Goal: Task Accomplishment & Management: Manage account settings

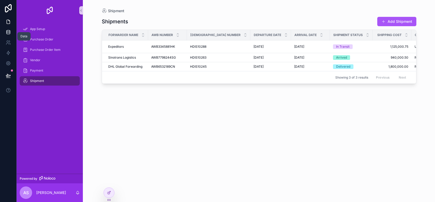
click at [13, 32] on link at bounding box center [8, 32] width 16 height 10
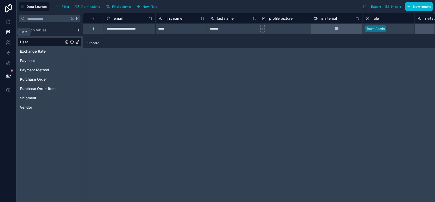
click at [9, 34] on icon at bounding box center [8, 31] width 5 height 5
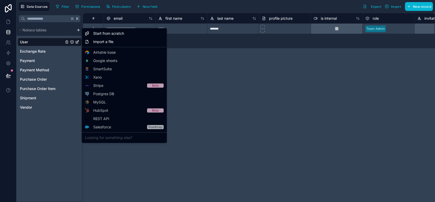
click at [79, 31] on html "**********" at bounding box center [217, 101] width 435 height 202
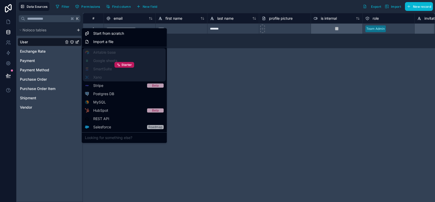
click at [106, 61] on div "Starter" at bounding box center [124, 64] width 83 height 33
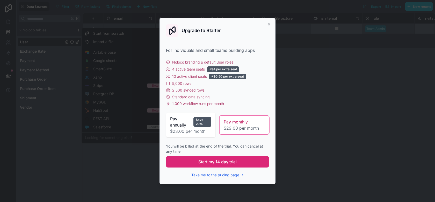
click at [202, 161] on span "Start my 14 day trial" at bounding box center [217, 161] width 38 height 6
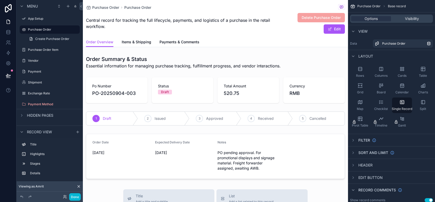
scroll to position [70, 0]
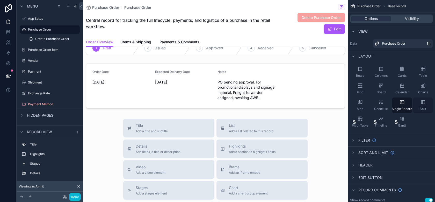
click at [424, 107] on span "Split" at bounding box center [422, 109] width 6 height 4
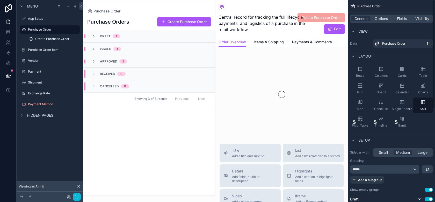
scroll to position [0, 0]
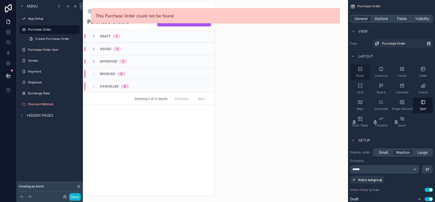
click at [365, 74] on div "Rows" at bounding box center [360, 72] width 20 height 16
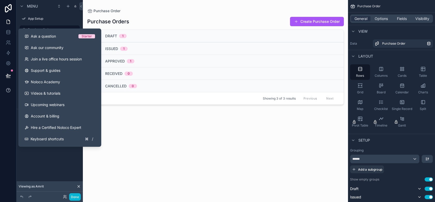
click at [10, 90] on icon at bounding box center [8, 89] width 5 height 5
click at [36, 40] on button "Ask a question Starter" at bounding box center [59, 36] width 79 height 11
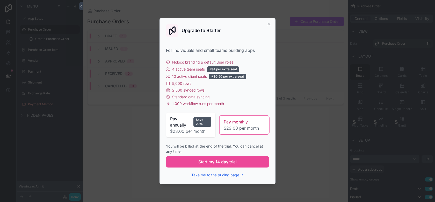
click at [266, 24] on div "Upgrade to Starter For individuals and small teams building apps Noloco brandin…" at bounding box center [217, 101] width 116 height 166
click at [267, 24] on icon "button" at bounding box center [269, 24] width 4 height 4
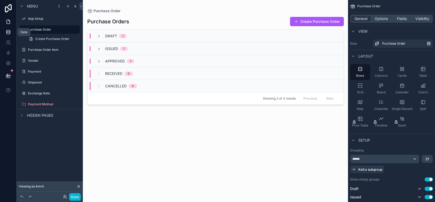
click at [9, 31] on icon at bounding box center [7, 30] width 3 height 1
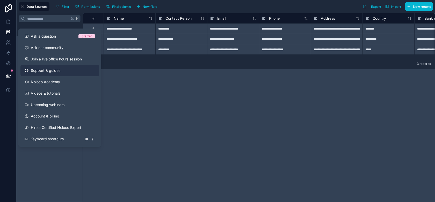
click at [52, 73] on link "Support & guides" at bounding box center [59, 70] width 79 height 11
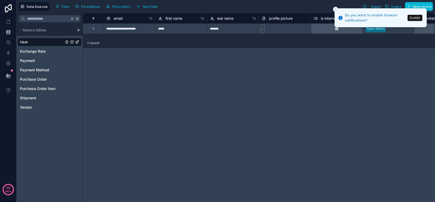
click at [77, 31] on html "**********" at bounding box center [217, 101] width 435 height 202
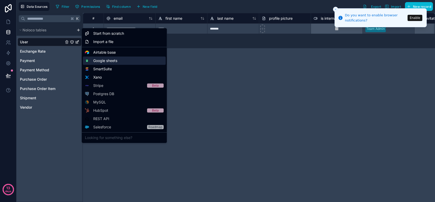
click at [103, 63] on span "Google sheets" at bounding box center [105, 60] width 24 height 5
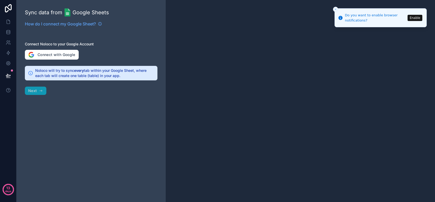
click at [47, 48] on div "Sync data from Google Sheets How do I connect my Google Sheet? Connect Noloco t…" at bounding box center [91, 101] width 149 height 202
click at [47, 53] on button "Connect with Google" at bounding box center [52, 55] width 54 height 10
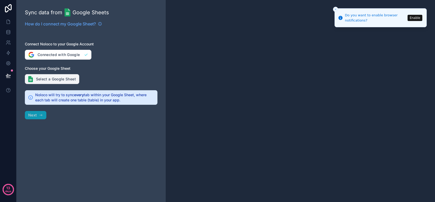
click at [64, 80] on button "Select a Google Sheet" at bounding box center [52, 79] width 54 height 10
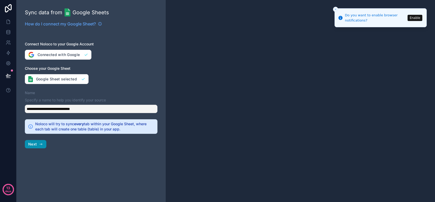
click at [33, 143] on span "Next" at bounding box center [32, 144] width 9 height 5
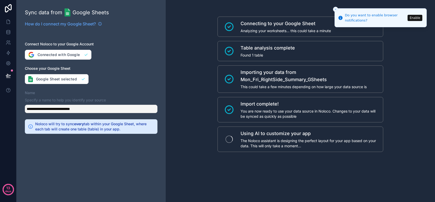
scroll to position [7, 0]
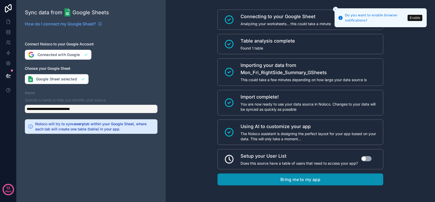
click at [282, 181] on button "Bring me to my app" at bounding box center [300, 179] width 166 height 12
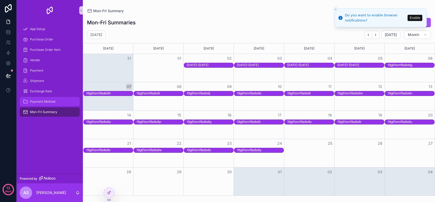
click at [56, 102] on div "Payment Method" at bounding box center [50, 101] width 54 height 8
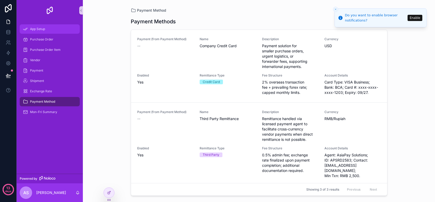
click at [40, 30] on span "App Setup" at bounding box center [37, 29] width 15 height 4
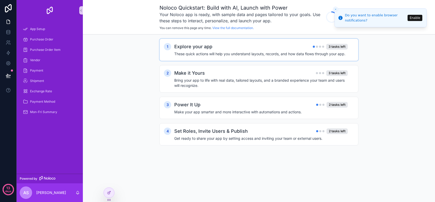
click at [306, 50] on div "Explore your app 3 tasks left" at bounding box center [260, 46] width 173 height 7
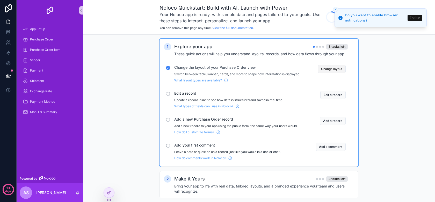
click at [334, 69] on button "Change layout" at bounding box center [331, 69] width 28 height 8
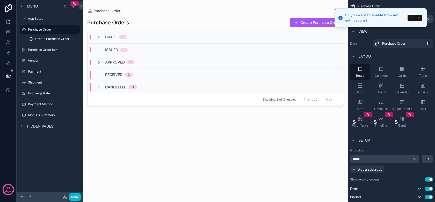
click at [337, 10] on icon "Close toast" at bounding box center [335, 9] width 3 height 3
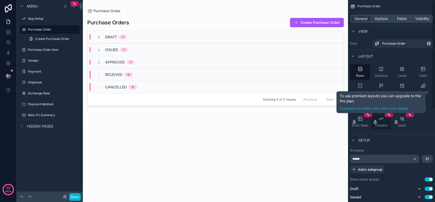
click at [379, 126] on span "Timeline" at bounding box center [380, 125] width 13 height 4
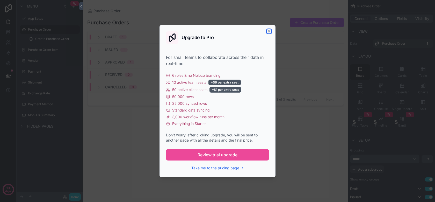
click at [268, 29] on icon "button" at bounding box center [269, 31] width 4 height 4
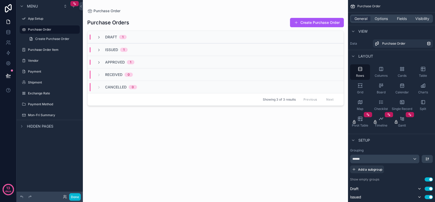
click at [269, 30] on div "scrollable content" at bounding box center [215, 97] width 265 height 195
click at [56, 41] on link "Create Purchase Order" at bounding box center [53, 39] width 54 height 8
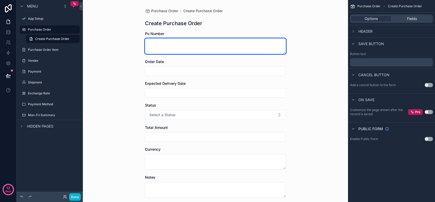
click at [172, 41] on textarea "scrollable content" at bounding box center [215, 46] width 141 height 16
click at [188, 50] on textarea "scrollable content" at bounding box center [215, 46] width 141 height 16
drag, startPoint x: 283, startPoint y: 52, endPoint x: 275, endPoint y: 52, distance: 8.0
click at [283, 43] on textarea "scrollable content" at bounding box center [215, 46] width 141 height 16
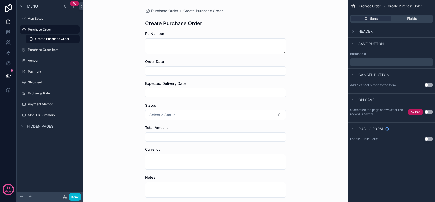
click at [254, 70] on input "scrollable content" at bounding box center [215, 70] width 140 height 7
click at [147, 99] on form "Po Number Order Date Expected Delivery Date Status Select a Status Total Amount…" at bounding box center [215, 171] width 141 height 280
click at [148, 94] on input "scrollable content" at bounding box center [215, 92] width 140 height 7
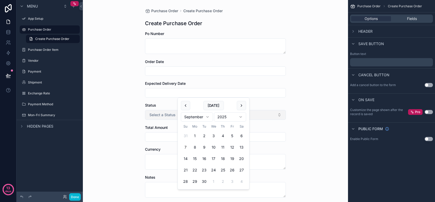
click at [150, 116] on span "Select a Status" at bounding box center [162, 114] width 26 height 5
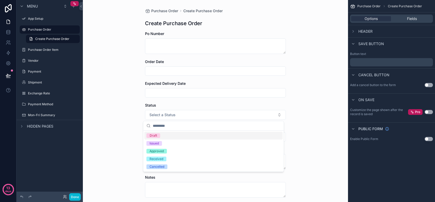
click at [122, 125] on div "Purchase Order Create Purchase Order Create Purchase Order Po Number Order Date…" at bounding box center [215, 101] width 265 height 202
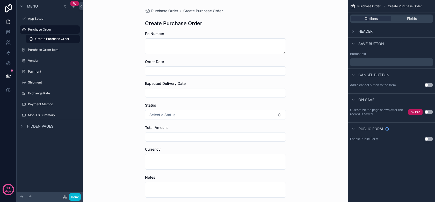
click at [161, 138] on input "scrollable content" at bounding box center [215, 136] width 140 height 7
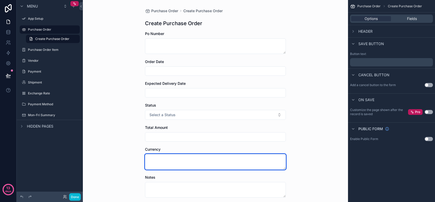
click at [159, 155] on textarea "scrollable content" at bounding box center [215, 162] width 141 height 16
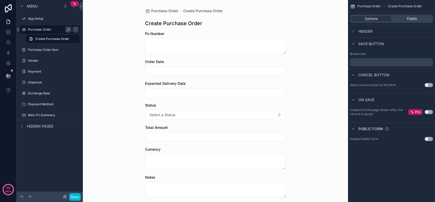
click at [41, 31] on label "Purchase Order" at bounding box center [48, 29] width 41 height 4
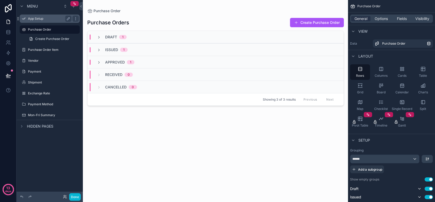
click at [29, 18] on label "App Setup" at bounding box center [48, 19] width 41 height 4
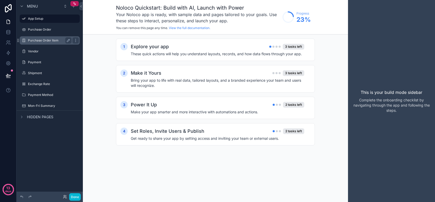
click at [39, 42] on label "Purchase Order Item" at bounding box center [48, 40] width 41 height 4
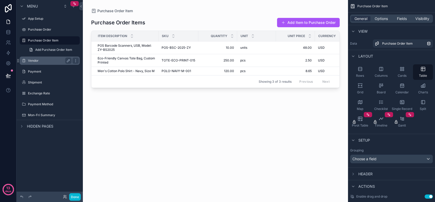
click at [39, 61] on label "Vendor" at bounding box center [48, 60] width 41 height 4
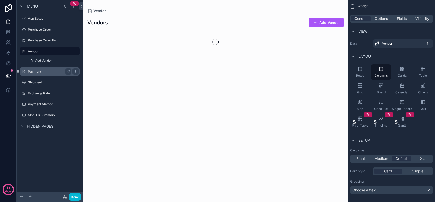
click at [40, 70] on label "Payment" at bounding box center [48, 71] width 41 height 4
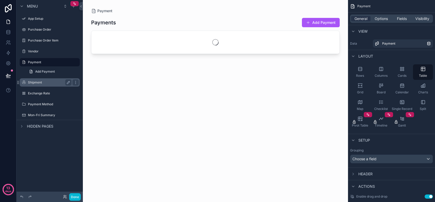
click at [40, 80] on label "Shipment" at bounding box center [48, 82] width 41 height 4
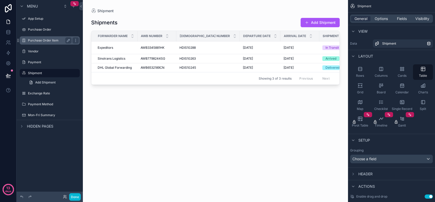
click at [36, 41] on label "Purchase Order Item" at bounding box center [48, 40] width 41 height 4
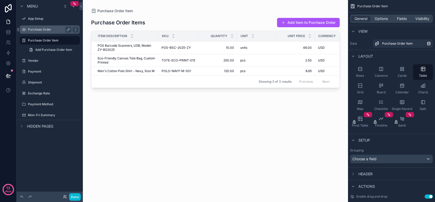
click at [40, 31] on label "Purchase Order" at bounding box center [48, 29] width 41 height 4
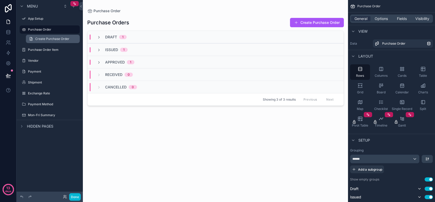
click at [49, 41] on span "Create Purchase Order" at bounding box center [52, 39] width 34 height 4
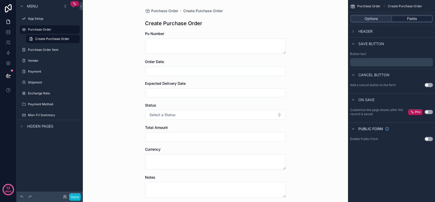
click at [402, 19] on div "Fields" at bounding box center [412, 18] width 40 height 5
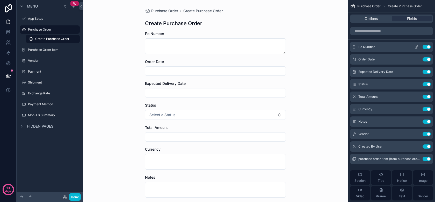
click at [370, 46] on span "Po Number" at bounding box center [366, 47] width 17 height 4
click at [415, 46] on icon "scrollable content" at bounding box center [416, 47] width 4 height 4
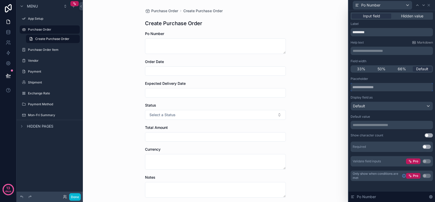
click at [368, 87] on input "text" at bounding box center [391, 87] width 82 height 8
click at [373, 109] on div "Default" at bounding box center [392, 106] width 82 height 8
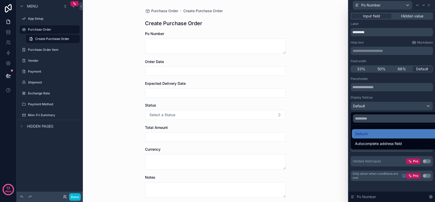
click at [373, 108] on div at bounding box center [391, 101] width 86 height 202
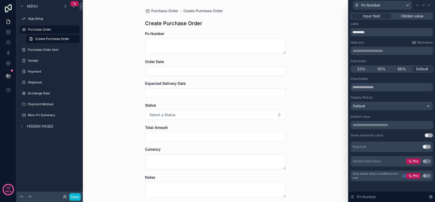
click at [298, 95] on div "Purchase Order Create Purchase Order Create Purchase Order Po Number Order Date…" at bounding box center [215, 101] width 265 height 202
click at [379, 160] on div "Validate field inputs" at bounding box center [366, 161] width 28 height 4
click at [365, 170] on div "Only show when conditions are met Pro Use setting" at bounding box center [391, 175] width 82 height 10
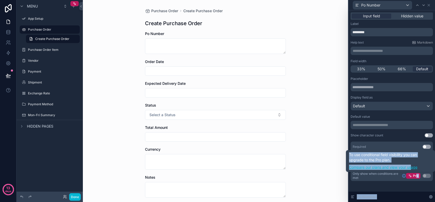
drag, startPoint x: 417, startPoint y: 175, endPoint x: 412, endPoint y: 169, distance: 7.2
click at [412, 169] on div "**********" at bounding box center [217, 101] width 435 height 202
click at [410, 167] on link "Compare our plans and view your usage" at bounding box center [390, 166] width 83 height 5
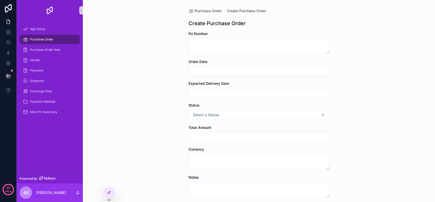
click at [238, 200] on form "Po Number Order Date Expected Delivery Date Status Select a Status Total Amount…" at bounding box center [258, 171] width 141 height 280
click at [6, 63] on icon at bounding box center [8, 63] width 4 height 4
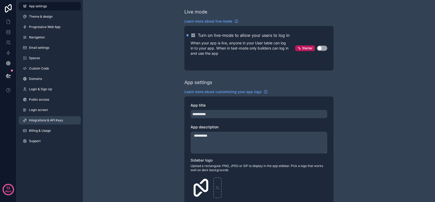
click at [54, 119] on span "Integrations & API Keys" at bounding box center [46, 120] width 34 height 4
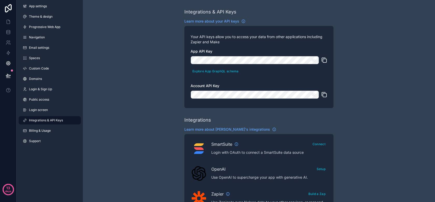
click at [226, 39] on p "Your API keys allow you to access your data from other applications including Z…" at bounding box center [258, 39] width 137 height 10
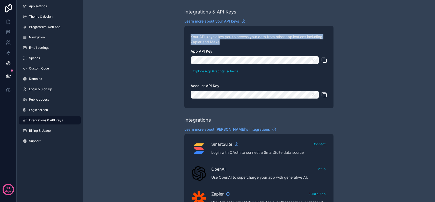
click at [226, 39] on p "Your API keys allow you to access your data from other applications including Z…" at bounding box center [258, 39] width 137 height 10
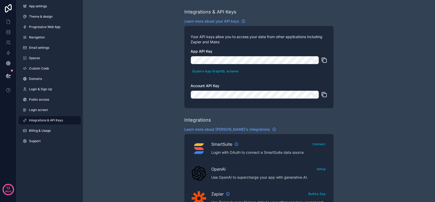
click at [231, 39] on p "Your API keys allow you to access your data from other applications including Z…" at bounding box center [258, 39] width 137 height 10
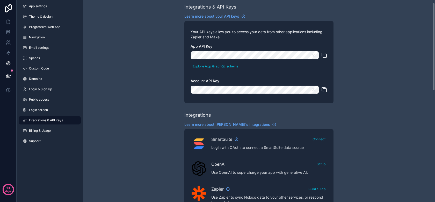
scroll to position [6, 0]
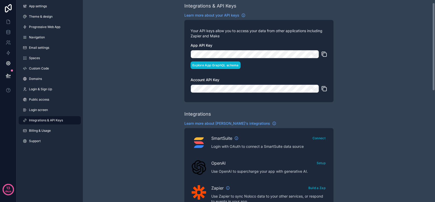
click at [221, 64] on button "Explore App GraphQL schema" at bounding box center [215, 65] width 50 height 8
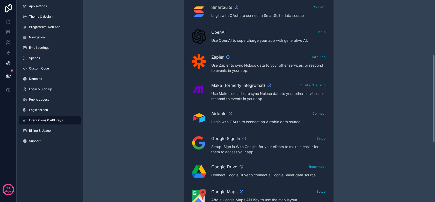
scroll to position [125, 0]
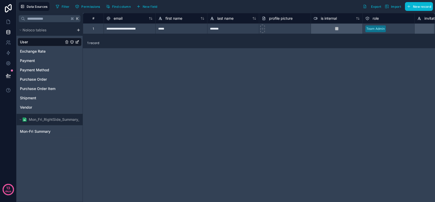
click at [77, 42] on icon "User" at bounding box center [77, 42] width 4 height 4
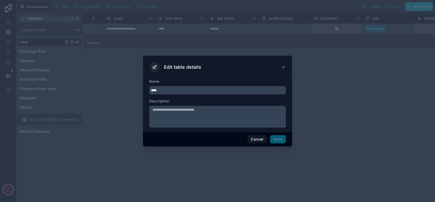
click at [285, 71] on div "Edit table details" at bounding box center [217, 65] width 149 height 21
click at [285, 69] on icon at bounding box center [283, 67] width 4 height 4
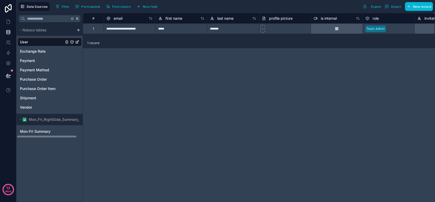
click at [53, 123] on div "Mon_Fri_RightSide_Summary_GSheets" at bounding box center [50, 119] width 66 height 11
click at [54, 120] on span "Mon_Fri_RightSide_Summary_GSheets" at bounding box center [61, 119] width 65 height 5
click at [77, 121] on span "Mon_Fri_RightSide_Summary_GSheets" at bounding box center [61, 119] width 65 height 5
click at [43, 120] on span "Mon_Fri_RightSide_Summary_GSheets" at bounding box center [61, 119] width 65 height 5
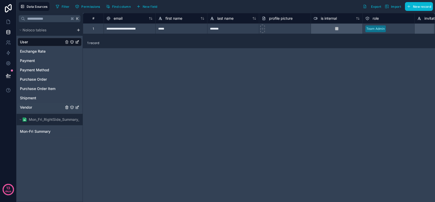
click at [41, 106] on link "Vendor" at bounding box center [42, 107] width 44 height 5
drag, startPoint x: 41, startPoint y: 44, endPoint x: 294, endPoint y: 2, distance: 256.1
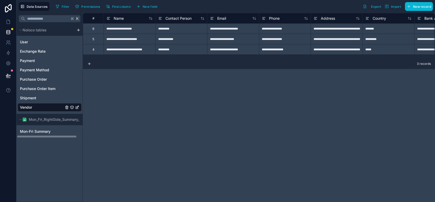
click at [51, 40] on link "User" at bounding box center [42, 41] width 44 height 5
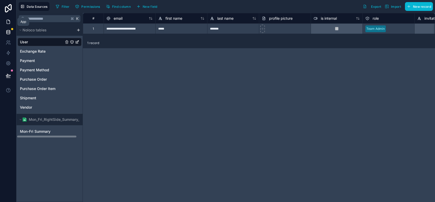
click at [13, 23] on link at bounding box center [8, 22] width 16 height 10
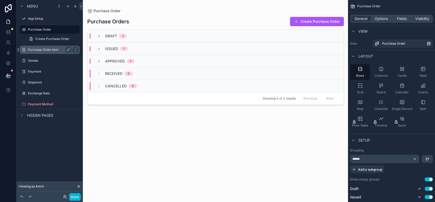
click at [54, 50] on label "Purchase Order Item" at bounding box center [48, 50] width 41 height 4
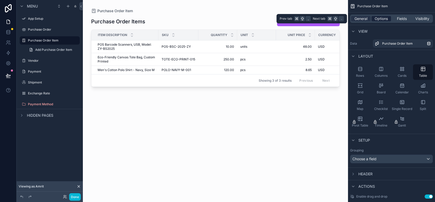
click at [381, 21] on span "Options" at bounding box center [380, 18] width 13 height 5
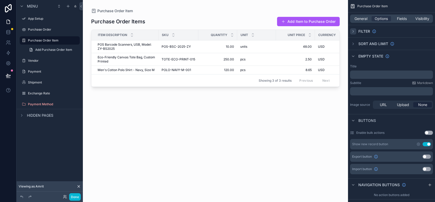
click at [354, 33] on div "scrollable content" at bounding box center [353, 31] width 6 height 6
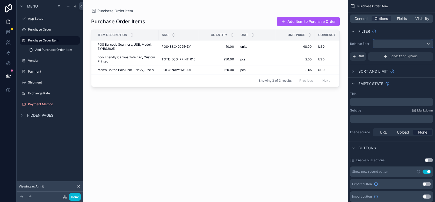
click at [376, 46] on div "scrollable content" at bounding box center [403, 44] width 60 height 8
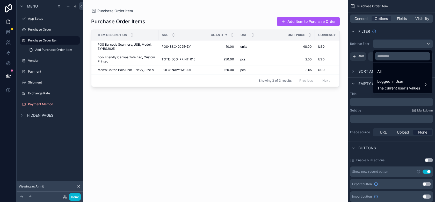
click at [404, 15] on div "scrollable content" at bounding box center [217, 101] width 435 height 202
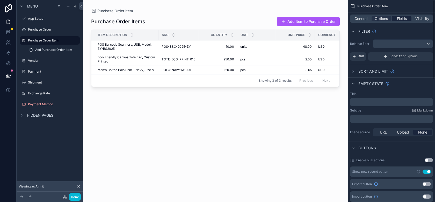
click at [404, 21] on span "Fields" at bounding box center [402, 18] width 10 height 5
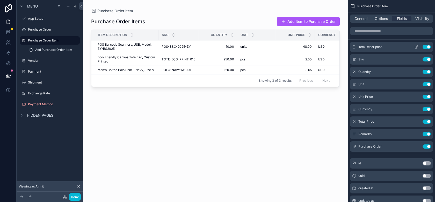
click at [428, 48] on button "Use setting" at bounding box center [426, 47] width 8 height 4
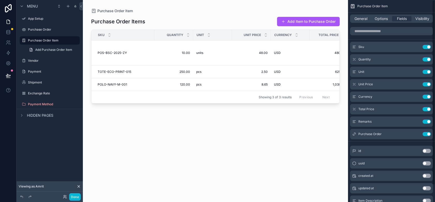
click at [428, 48] on button "Use setting" at bounding box center [426, 47] width 8 height 4
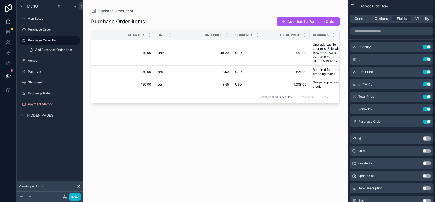
click at [412, 21] on div "General Options Fields Visibility" at bounding box center [391, 18] width 83 height 8
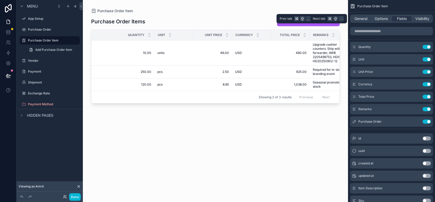
click at [418, 21] on div "General Options Fields Visibility" at bounding box center [391, 18] width 83 height 8
click at [418, 19] on span "Visibility" at bounding box center [422, 18] width 14 height 5
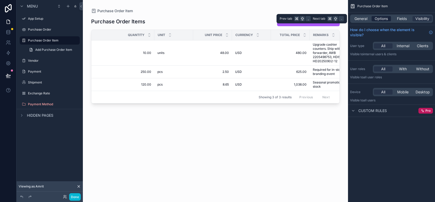
click at [385, 21] on span "Options" at bounding box center [380, 18] width 13 height 5
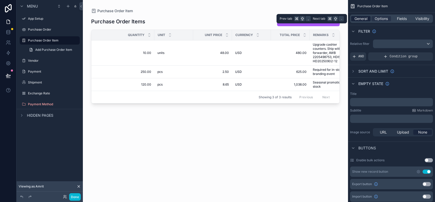
click at [352, 21] on div "General" at bounding box center [360, 18] width 19 height 5
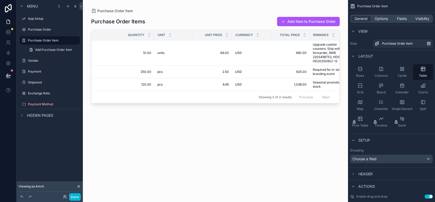
click at [229, 14] on div "scrollable content" at bounding box center [215, 97] width 265 height 195
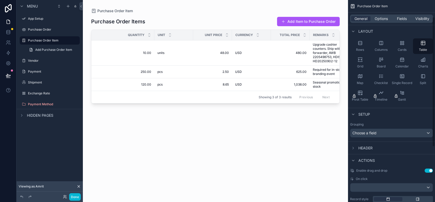
scroll to position [26, 0]
click at [352, 159] on icon "scrollable content" at bounding box center [353, 159] width 2 height 1
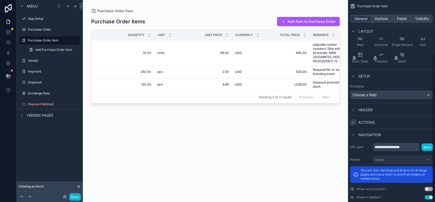
scroll to position [72, 0]
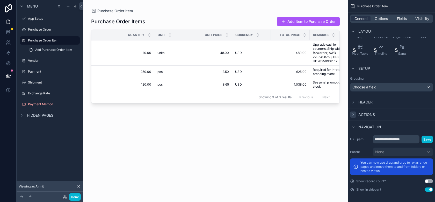
click at [353, 117] on div "scrollable content" at bounding box center [353, 114] width 6 height 6
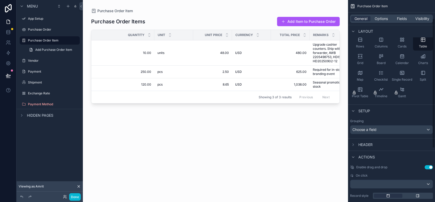
scroll to position [28, 0]
click at [425, 169] on button "Use setting" at bounding box center [428, 168] width 8 height 4
click at [426, 169] on button "Use setting" at bounding box center [428, 168] width 8 height 4
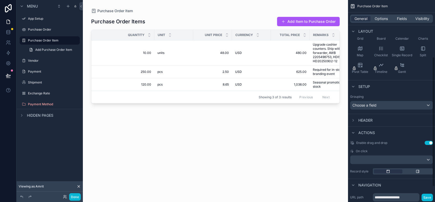
scroll to position [112, 0]
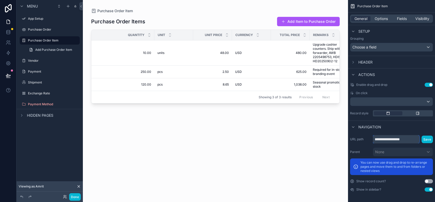
click at [384, 135] on input "**********" at bounding box center [396, 139] width 47 height 8
click at [286, 21] on button "Add Item to Purchase Order" at bounding box center [308, 21] width 63 height 9
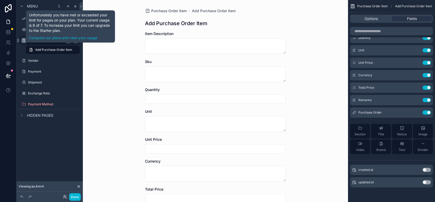
click at [25, 43] on div "scrollable content" at bounding box center [24, 40] width 6 height 6
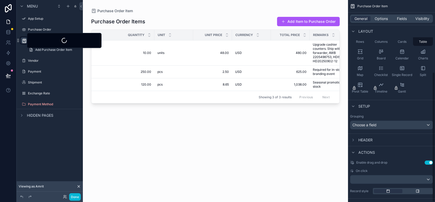
scroll to position [112, 0]
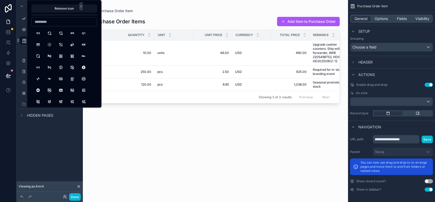
click at [144, 145] on div "Purchase Order Items Add Item to Purchase Order Quantity Unit Unit Price Curren…" at bounding box center [215, 104] width 248 height 182
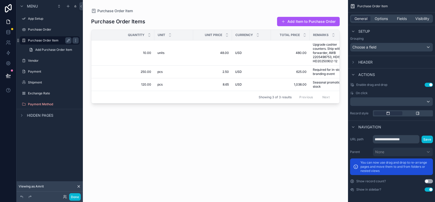
click at [55, 41] on label "Purchase Order Item" at bounding box center [48, 40] width 41 height 4
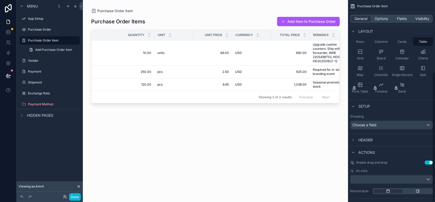
scroll to position [112, 0]
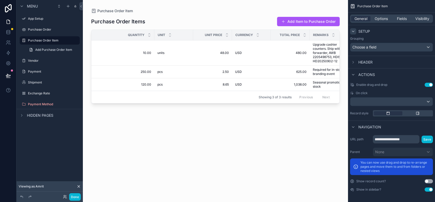
click at [352, 33] on div "scrollable content" at bounding box center [353, 31] width 6 height 6
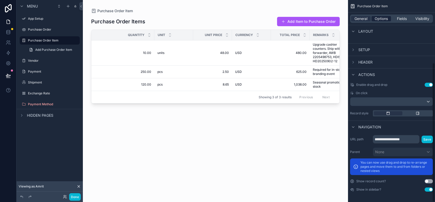
click at [380, 16] on span "Options" at bounding box center [380, 18] width 13 height 5
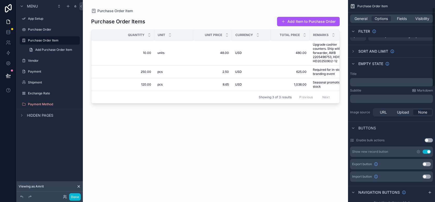
scroll to position [21, 0]
click at [425, 151] on button "Use setting" at bounding box center [426, 150] width 8 height 4
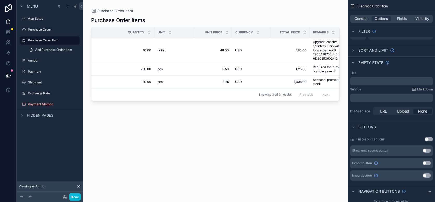
click at [425, 151] on button "Use setting" at bounding box center [426, 150] width 8 height 4
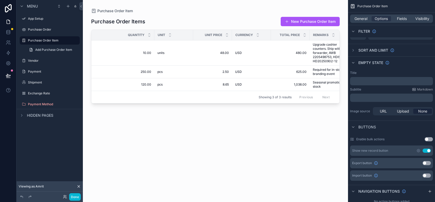
click at [425, 164] on button "Use setting" at bounding box center [426, 163] width 8 height 4
click at [426, 174] on button "Use setting" at bounding box center [426, 175] width 8 height 4
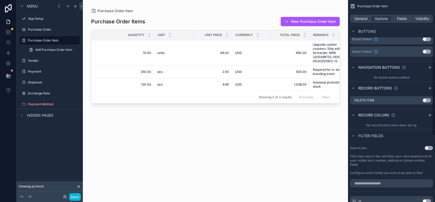
scroll to position [145, 0]
click at [429, 100] on button "Use setting" at bounding box center [426, 100] width 8 height 4
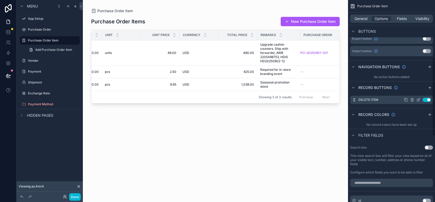
click at [424, 99] on button "Use setting" at bounding box center [426, 100] width 8 height 4
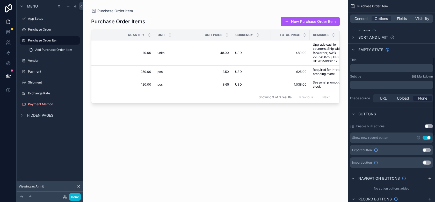
scroll to position [145, 0]
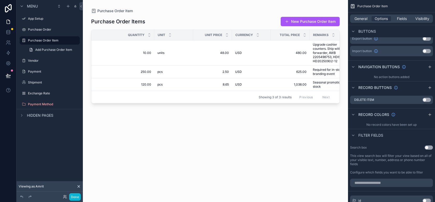
click at [366, 22] on div "General Options Fields Visibility" at bounding box center [391, 18] width 83 height 8
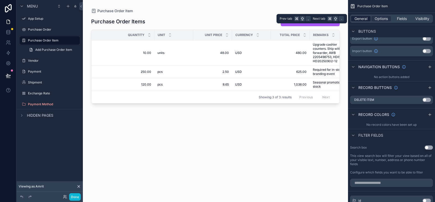
click at [365, 21] on span "General" at bounding box center [360, 18] width 13 height 5
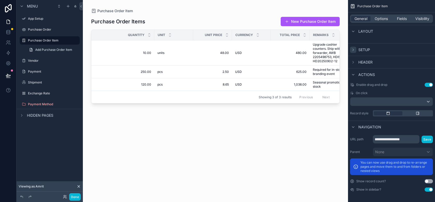
click at [353, 48] on icon "scrollable content" at bounding box center [353, 50] width 4 height 4
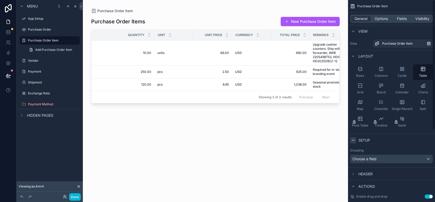
scroll to position [0, 0]
click at [419, 88] on div "Charts" at bounding box center [423, 89] width 20 height 16
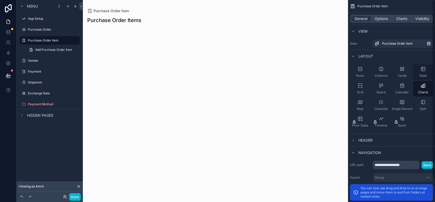
click at [427, 78] on div "Table" at bounding box center [423, 72] width 20 height 16
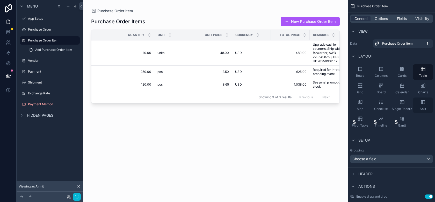
click at [425, 104] on icon "scrollable content" at bounding box center [422, 101] width 5 height 5
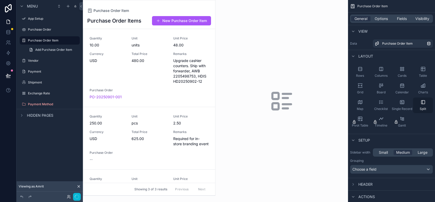
click at [425, 104] on icon "scrollable content" at bounding box center [422, 101] width 5 height 5
click at [186, 88] on div "Quantity 10.00 Unit units Unit Price 48.00 Currency USD Total Price 480.00 Rema…" at bounding box center [149, 67] width 119 height 63
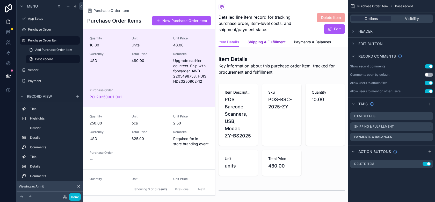
click at [262, 43] on span "Shipping & Fulfillment" at bounding box center [266, 41] width 38 height 5
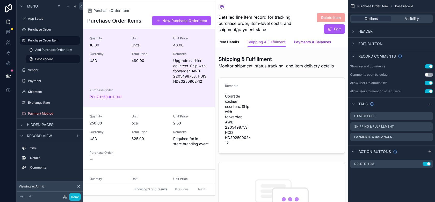
click at [316, 44] on span "Payments & Balances" at bounding box center [312, 41] width 37 height 5
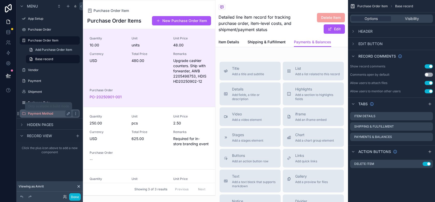
click at [36, 112] on label "Payment Method" at bounding box center [48, 113] width 41 height 4
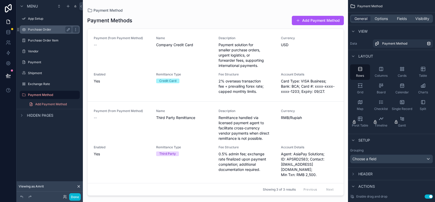
click at [40, 28] on label "Purchase Order" at bounding box center [48, 29] width 41 height 4
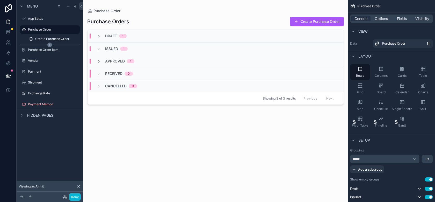
click at [44, 45] on div "scrollable content" at bounding box center [50, 45] width 60 height 1
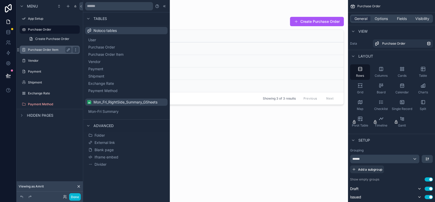
click at [42, 49] on label "Purchase Order Item" at bounding box center [48, 50] width 41 height 4
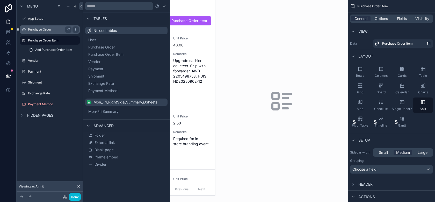
click at [50, 33] on div "Purchase Order" at bounding box center [50, 29] width 58 height 8
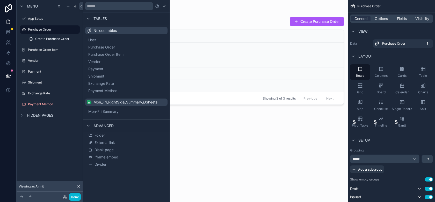
click at [223, 146] on div "scrollable content" at bounding box center [215, 97] width 265 height 195
click at [234, 135] on div "Purchase Orders Create Purchase Order Draft 1 Issued 1 Approved 1 Received 0 Ca…" at bounding box center [215, 104] width 256 height 182
click at [189, 29] on div "Purchase Orders Create Purchase Order Draft 1 Issued 1 Approved 1 Received 0 Ca…" at bounding box center [215, 104] width 256 height 182
click at [44, 20] on label "App Setup" at bounding box center [48, 19] width 41 height 4
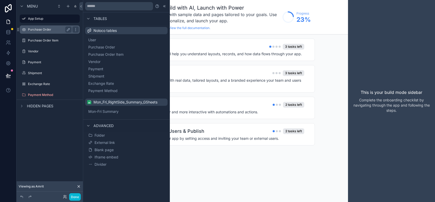
click at [43, 27] on div "Purchase Order" at bounding box center [49, 29] width 43 height 6
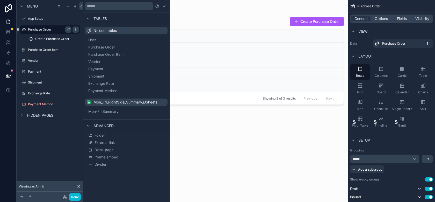
click at [43, 27] on div "Purchase Order" at bounding box center [49, 29] width 43 height 6
click at [197, 19] on div "Purchase Orders Create Purchase Order" at bounding box center [215, 22] width 256 height 10
click at [90, 18] on div at bounding box center [88, 19] width 6 height 6
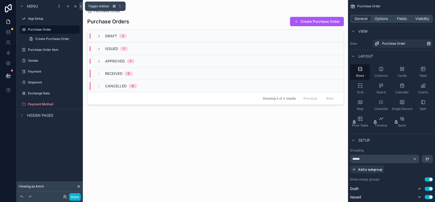
click at [81, 9] on button at bounding box center [81, 6] width 4 height 8
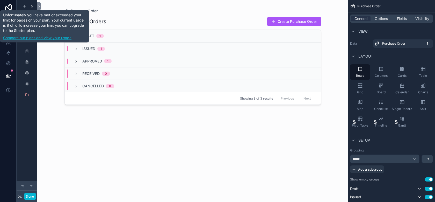
click at [20, 39] on link "Compare our plans and view your usage" at bounding box center [44, 37] width 83 height 5
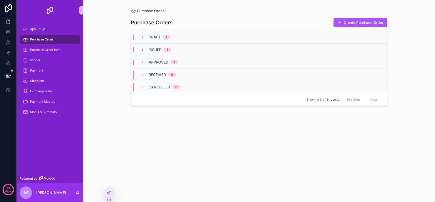
click at [253, 167] on div "Purchase Orders Create Purchase Order Draft 1 Issued 1 Approved 1 Received 0 Ca…" at bounding box center [259, 104] width 256 height 182
click at [39, 31] on div "App Setup" at bounding box center [50, 29] width 54 height 8
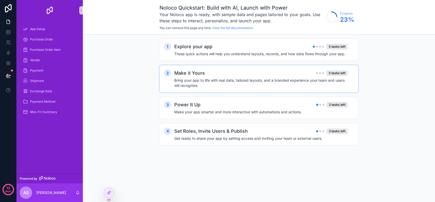
click at [194, 92] on div "2 Make it Yours 3 tasks left Bring your app to life with real data, tailored la…" at bounding box center [258, 78] width 199 height 27
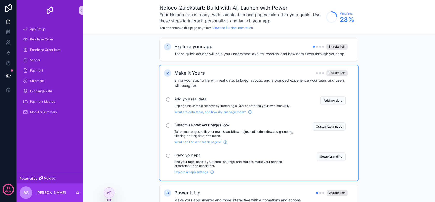
click at [195, 130] on p "Tailor your pages to fit your team’s workflow: adjust collection views by group…" at bounding box center [237, 133] width 126 height 8
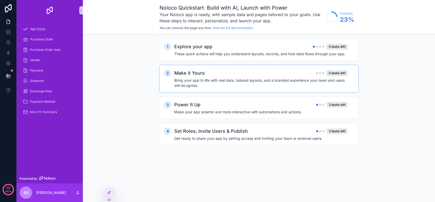
click at [193, 93] on div "1 Explore your app 3 tasks left These quick actions will help you understand la…" at bounding box center [258, 97] width 199 height 117
click at [193, 86] on h4 "Bring your app to life with real data, tailored layouts, and a branded experien…" at bounding box center [260, 83] width 173 height 10
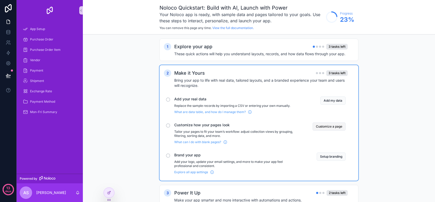
click at [329, 125] on button "Customize a page" at bounding box center [328, 126] width 33 height 8
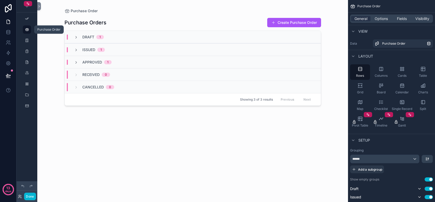
click at [25, 28] on icon "scrollable content" at bounding box center [27, 29] width 4 height 4
click at [27, 17] on icon "scrollable content" at bounding box center [27, 19] width 4 height 4
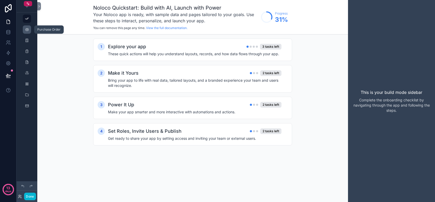
click at [26, 32] on div "scrollable content" at bounding box center [27, 29] width 6 height 8
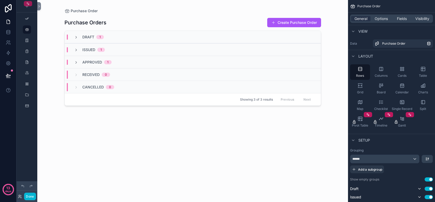
click at [29, 3] on icon "scrollable content" at bounding box center [28, 4] width 4 height 4
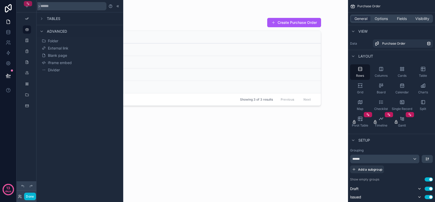
click at [27, 4] on icon "scrollable content" at bounding box center [28, 4] width 4 height 4
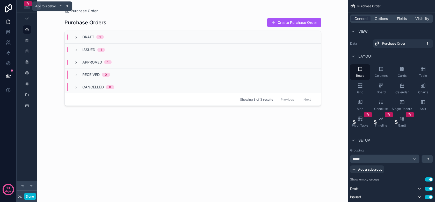
click at [27, 9] on div "scrollable content" at bounding box center [27, 6] width 6 height 6
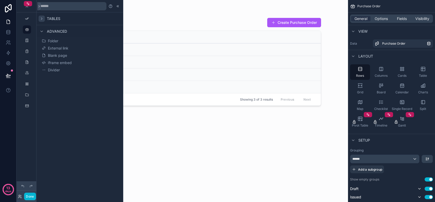
click at [42, 19] on icon at bounding box center [42, 19] width 4 height 4
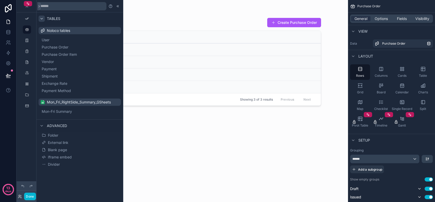
click at [42, 19] on icon at bounding box center [42, 19] width 4 height 4
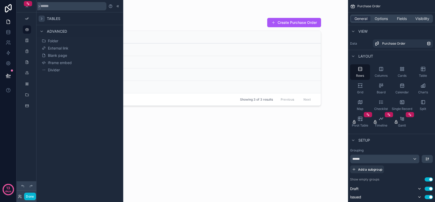
click at [42, 19] on icon at bounding box center [42, 19] width 4 height 4
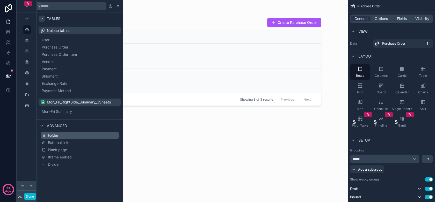
click at [47, 137] on button "Folder" at bounding box center [80, 134] width 78 height 7
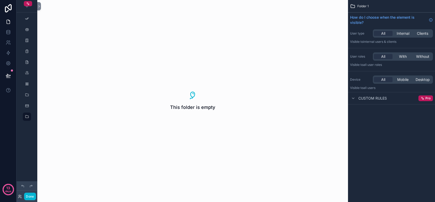
click at [362, 95] on div "Custom rules" at bounding box center [368, 98] width 37 height 6
click at [358, 99] on span "Custom rules" at bounding box center [372, 97] width 28 height 5
click at [424, 99] on div "Pro" at bounding box center [425, 98] width 14 height 6
click at [363, 95] on div "Custom rules" at bounding box center [368, 98] width 37 height 6
click at [363, 97] on span "Custom rules" at bounding box center [372, 97] width 28 height 5
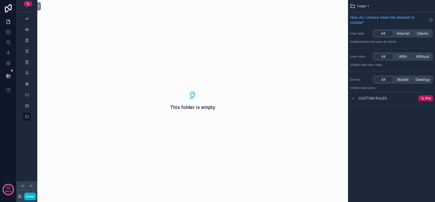
click at [363, 88] on p "Visible to all users" at bounding box center [391, 88] width 83 height 4
click at [362, 100] on span "Custom rules" at bounding box center [372, 97] width 28 height 5
click at [180, 95] on div "This folder is empty" at bounding box center [192, 101] width 310 height 202
click at [23, 18] on link "scrollable content" at bounding box center [27, 18] width 8 height 8
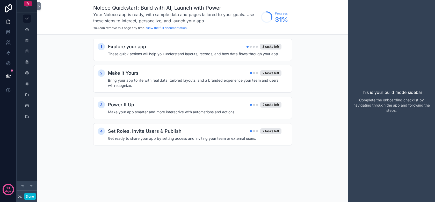
click at [26, 10] on div "scrollable content" at bounding box center [27, 6] width 21 height 12
click at [27, 7] on icon "scrollable content" at bounding box center [27, 6] width 4 height 4
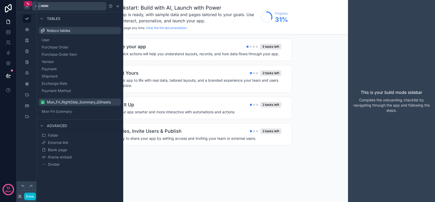
click at [26, 8] on icon "scrollable content" at bounding box center [27, 6] width 4 height 4
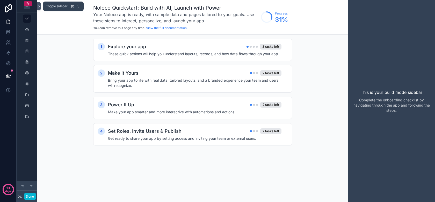
click at [38, 5] on icon at bounding box center [39, 6] width 4 height 4
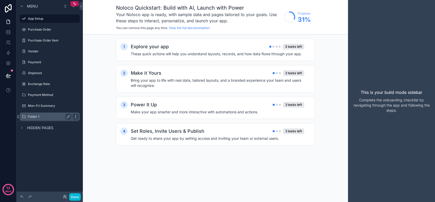
click at [74, 117] on icon "scrollable content" at bounding box center [75, 116] width 4 height 4
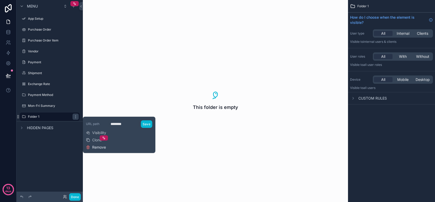
click at [95, 146] on span "Remove" at bounding box center [99, 146] width 14 height 5
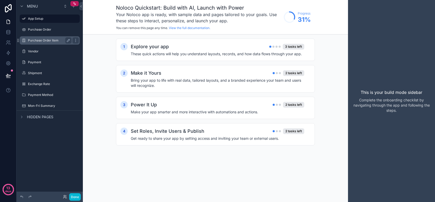
click at [41, 41] on label "Purchase Order Item" at bounding box center [48, 40] width 41 height 4
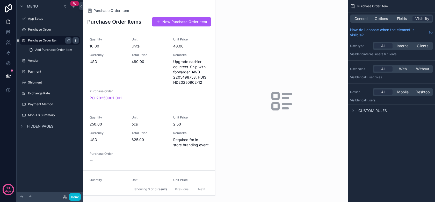
click at [76, 41] on icon "scrollable content" at bounding box center [75, 40] width 4 height 4
click at [74, 42] on icon "scrollable content" at bounding box center [75, 40] width 4 height 4
click at [70, 42] on icon "scrollable content" at bounding box center [68, 40] width 4 height 4
click at [50, 40] on input "**********" at bounding box center [45, 40] width 35 height 6
click at [51, 33] on div "Purchase Order" at bounding box center [50, 29] width 58 height 8
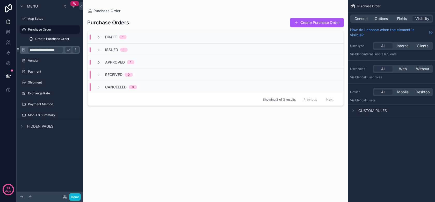
click at [47, 53] on div "**********" at bounding box center [50, 50] width 58 height 8
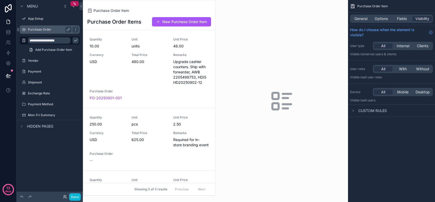
click at [47, 26] on div "Purchase Order" at bounding box center [50, 29] width 58 height 8
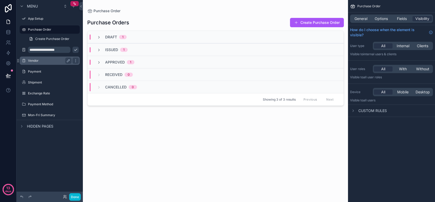
click at [41, 62] on label "Vendor" at bounding box center [48, 60] width 41 height 4
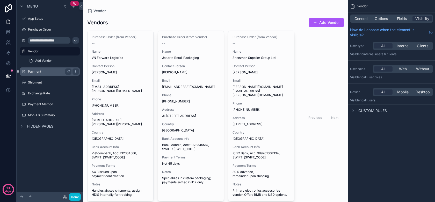
click at [38, 72] on label "Payment" at bounding box center [48, 71] width 41 height 4
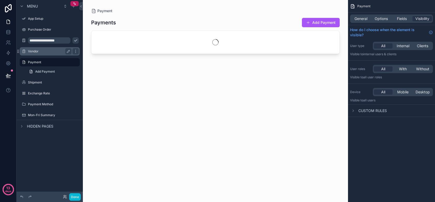
click at [38, 48] on div "Vendor" at bounding box center [50, 51] width 58 height 8
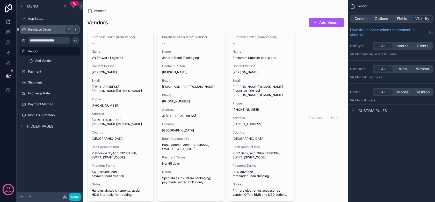
click at [39, 31] on label "Purchase Order" at bounding box center [48, 29] width 41 height 4
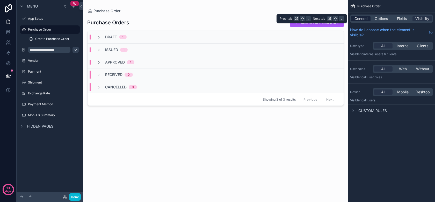
click at [369, 18] on div "General" at bounding box center [360, 18] width 19 height 5
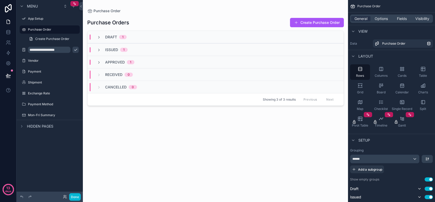
click at [38, 34] on div "Create Purchase Order" at bounding box center [50, 38] width 66 height 9
click at [38, 29] on label "Purchase Order" at bounding box center [48, 29] width 41 height 4
click at [39, 50] on input "**********" at bounding box center [45, 50] width 35 height 6
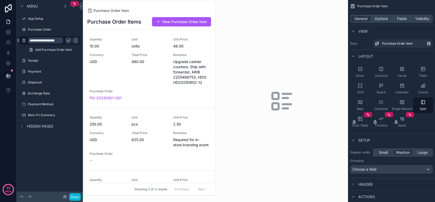
click at [76, 41] on icon "scrollable content" at bounding box center [75, 40] width 4 height 4
click at [70, 41] on icon "scrollable content" at bounding box center [68, 40] width 4 height 4
click at [364, 73] on div "Rows" at bounding box center [360, 72] width 20 height 16
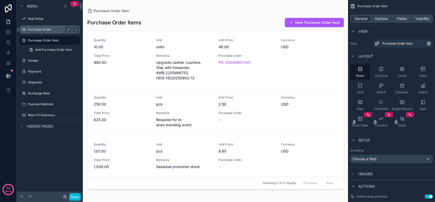
click at [46, 31] on label "Purchase Order" at bounding box center [48, 29] width 41 height 4
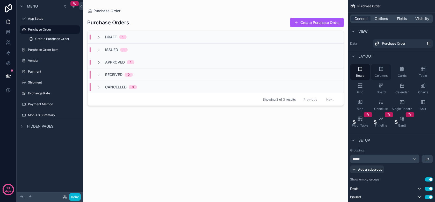
click at [385, 71] on div "Columns" at bounding box center [381, 72] width 20 height 16
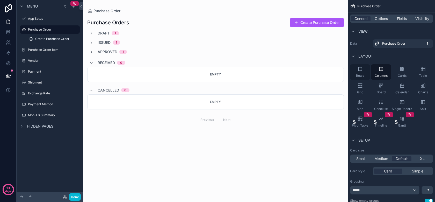
click at [359, 71] on icon "scrollable content" at bounding box center [359, 68] width 5 height 5
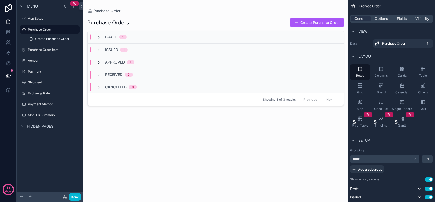
click at [98, 62] on icon "scrollable content" at bounding box center [99, 62] width 4 height 4
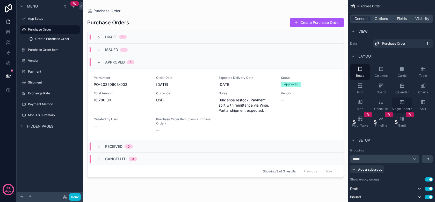
click at [406, 104] on div "Single Record" at bounding box center [402, 105] width 20 height 16
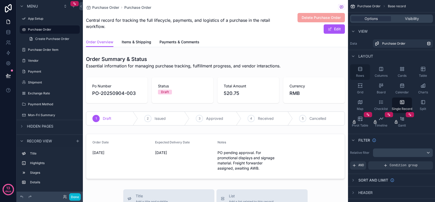
click at [359, 70] on icon "scrollable content" at bounding box center [359, 68] width 5 height 5
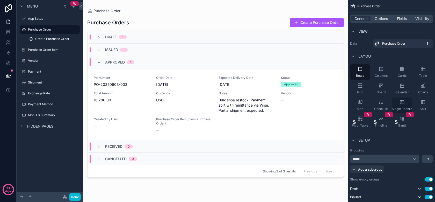
click at [401, 103] on icon "scrollable content" at bounding box center [401, 101] width 5 height 5
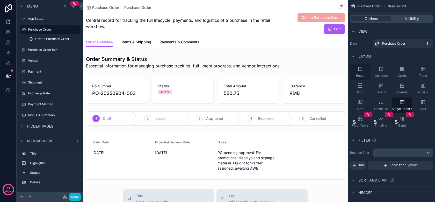
click at [358, 74] on span "Rows" at bounding box center [360, 75] width 8 height 4
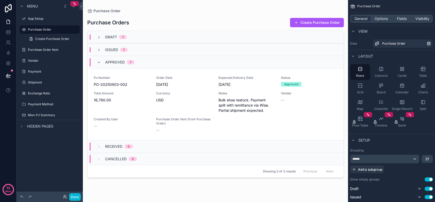
click at [173, 64] on div "Approved 1" at bounding box center [215, 62] width 256 height 12
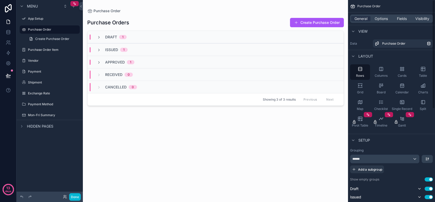
click at [221, 25] on div "Purchase Orders Create Purchase Order" at bounding box center [215, 23] width 256 height 10
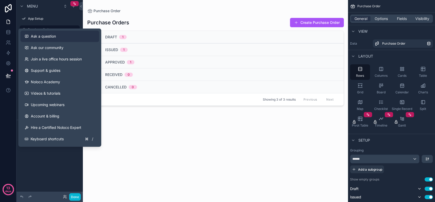
click at [31, 39] on button "Ask a question" at bounding box center [59, 36] width 79 height 11
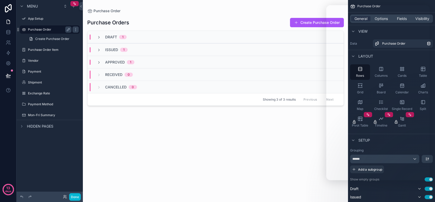
click at [61, 32] on div "Purchase Order" at bounding box center [49, 29] width 43 height 6
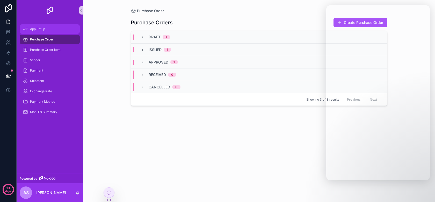
click at [51, 26] on div "App Setup" at bounding box center [50, 29] width 54 height 8
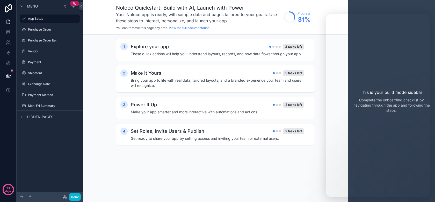
click at [51, 38] on div "Purchase Order Item" at bounding box center [50, 40] width 58 height 8
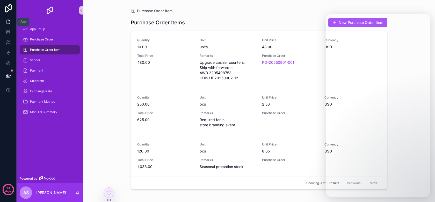
click at [9, 22] on icon at bounding box center [8, 21] width 5 height 5
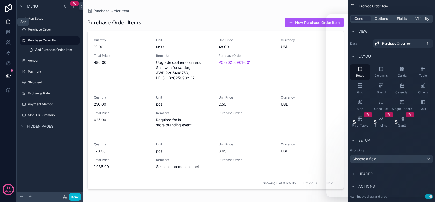
click at [5, 24] on link at bounding box center [8, 22] width 16 height 10
click at [5, 34] on link at bounding box center [8, 32] width 16 height 10
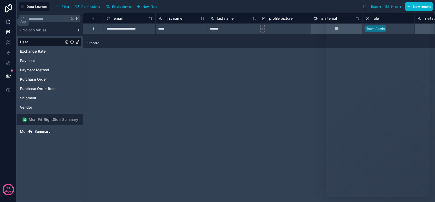
click at [7, 20] on icon at bounding box center [8, 22] width 3 height 4
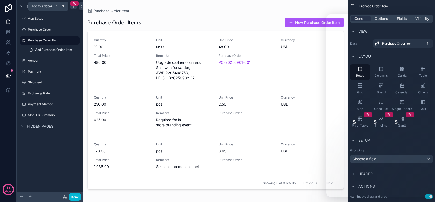
click at [73, 9] on div "scrollable content" at bounding box center [73, 6] width 6 height 6
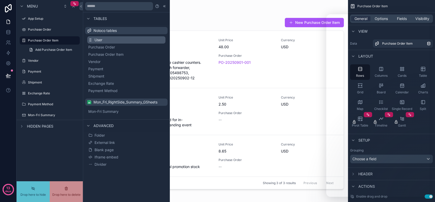
click at [100, 40] on span "User" at bounding box center [98, 39] width 8 height 5
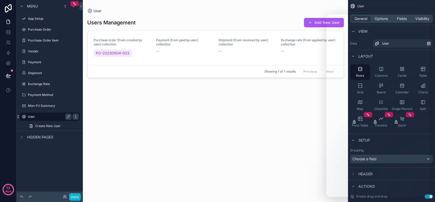
click at [76, 117] on icon "scrollable content" at bounding box center [75, 116] width 4 height 4
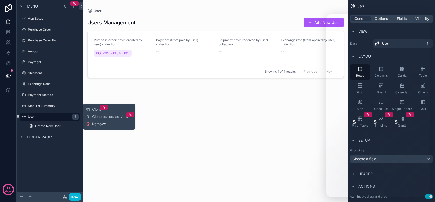
click at [92, 125] on button "Remove" at bounding box center [96, 123] width 20 height 5
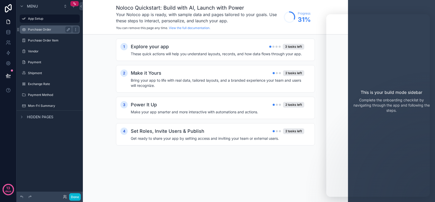
click at [45, 29] on label "Purchase Order" at bounding box center [48, 29] width 41 height 4
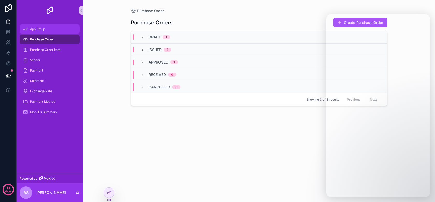
click at [42, 28] on span "App Setup" at bounding box center [37, 29] width 15 height 4
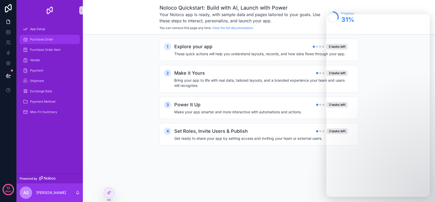
click at [41, 39] on span "Purchase Order" at bounding box center [41, 39] width 23 height 4
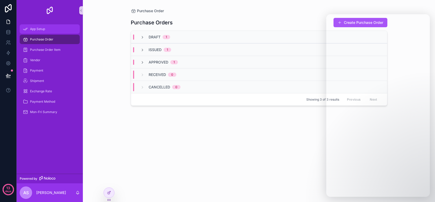
click at [43, 31] on div "App Setup" at bounding box center [50, 29] width 54 height 8
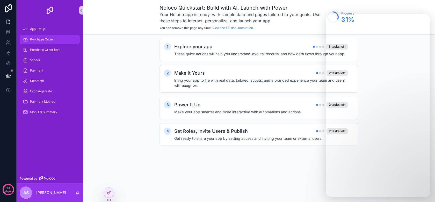
click at [43, 38] on span "Purchase Order" at bounding box center [41, 39] width 23 height 4
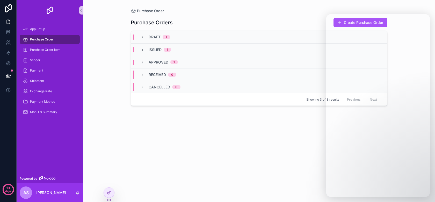
click at [148, 36] on div "Draft 1" at bounding box center [155, 36] width 30 height 5
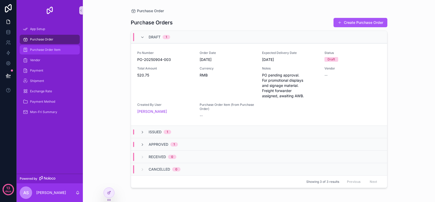
click at [68, 49] on div "Purchase Order Item" at bounding box center [50, 50] width 54 height 8
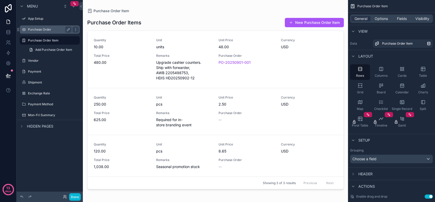
click at [43, 32] on div "Purchase Order" at bounding box center [49, 29] width 43 height 6
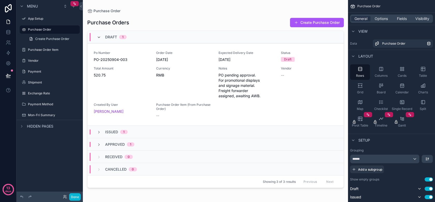
click at [98, 38] on icon "scrollable content" at bounding box center [99, 37] width 4 height 4
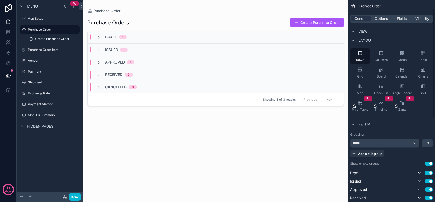
scroll to position [16, 0]
click at [385, 143] on div "******" at bounding box center [384, 142] width 69 height 8
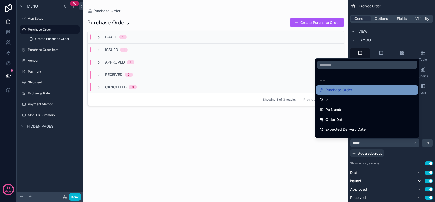
click at [345, 90] on span "Purchase Order" at bounding box center [338, 90] width 27 height 6
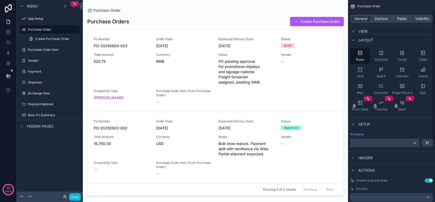
click at [366, 144] on div "scrollable content" at bounding box center [384, 142] width 69 height 8
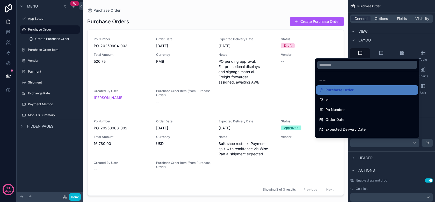
click at [366, 144] on div "scrollable content" at bounding box center [217, 101] width 435 height 202
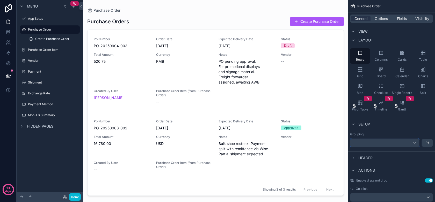
click at [366, 144] on div "scrollable content" at bounding box center [384, 142] width 69 height 8
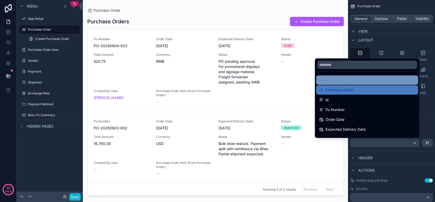
click at [360, 80] on div "----" at bounding box center [367, 80] width 96 height 6
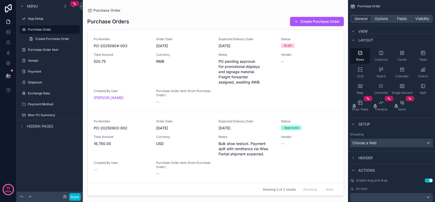
click at [383, 141] on div "Choose a field" at bounding box center [391, 142] width 82 height 8
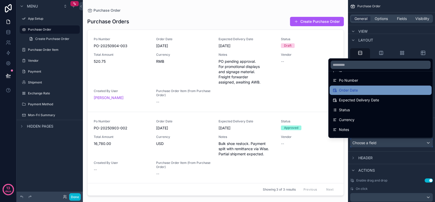
scroll to position [0, 0]
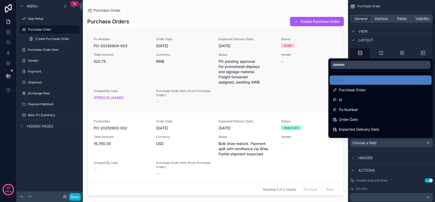
click at [327, 49] on div "Po Number PO-20250904-003 Order Date 9/4/2025 Expected Delivery Date 9/20/2025 …" at bounding box center [215, 70] width 243 height 67
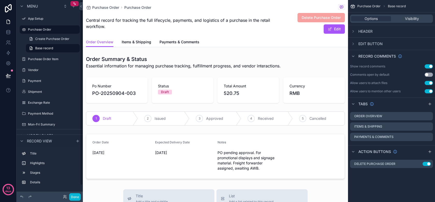
click at [53, 34] on div "Create Purchase Order Base record" at bounding box center [50, 43] width 66 height 19
click at [50, 37] on span "Create Purchase Order" at bounding box center [52, 39] width 34 height 4
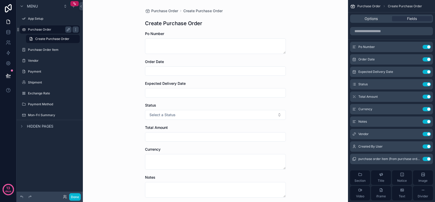
click at [50, 30] on label "Purchase Order" at bounding box center [48, 29] width 41 height 4
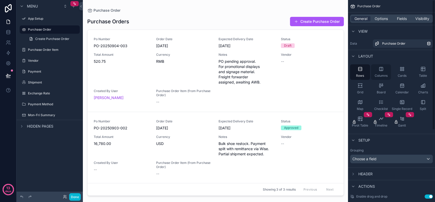
click at [387, 72] on div "Columns" at bounding box center [381, 72] width 20 height 16
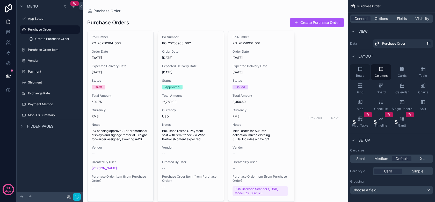
click at [365, 73] on div "Rows" at bounding box center [360, 72] width 20 height 16
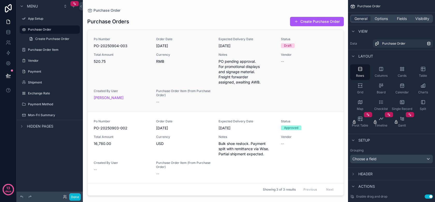
click at [140, 35] on link "Po Number PO-20250904-003 Order Date 9/4/2025 Expected Delivery Date 9/20/2025 …" at bounding box center [215, 71] width 256 height 82
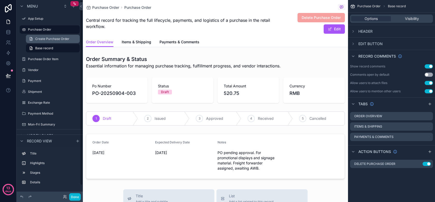
click at [44, 39] on span "Create Purchase Order" at bounding box center [52, 39] width 34 height 4
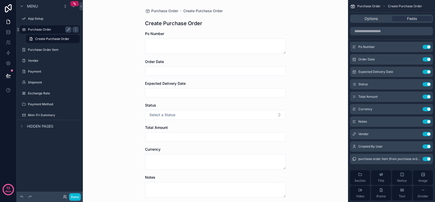
click at [43, 30] on label "Purchase Order" at bounding box center [48, 29] width 41 height 4
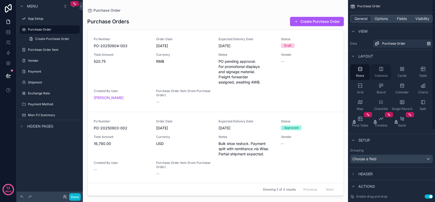
click at [384, 69] on div "Columns" at bounding box center [381, 72] width 20 height 16
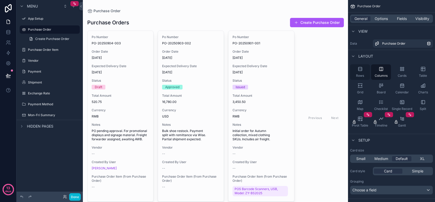
click at [359, 71] on icon "scrollable content" at bounding box center [359, 68] width 5 height 5
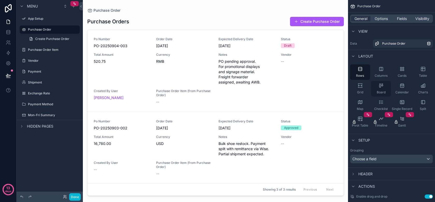
click at [383, 88] on div "Board" at bounding box center [381, 89] width 20 height 16
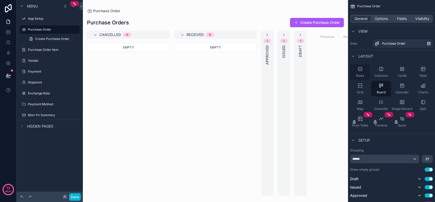
click at [359, 70] on icon "scrollable content" at bounding box center [359, 68] width 3 height 3
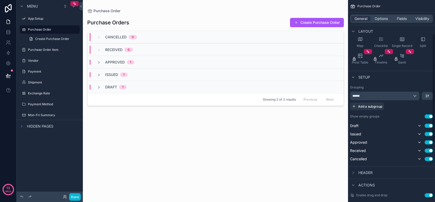
scroll to position [67, 0]
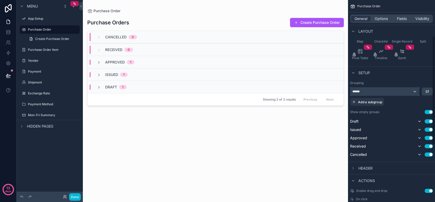
click at [409, 92] on div "******" at bounding box center [384, 91] width 69 height 8
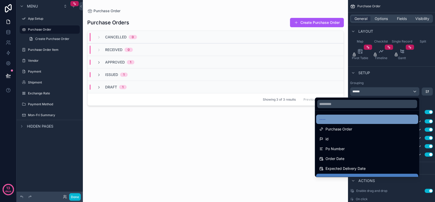
click at [373, 117] on div "----" at bounding box center [367, 119] width 96 height 6
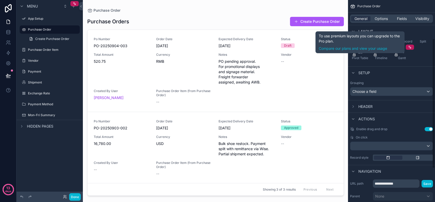
scroll to position [0, 0]
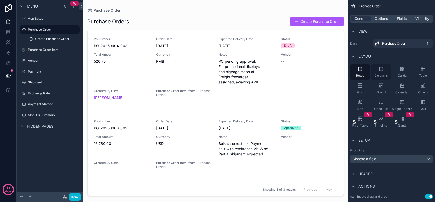
click at [377, 73] on span "Columns" at bounding box center [380, 75] width 13 height 4
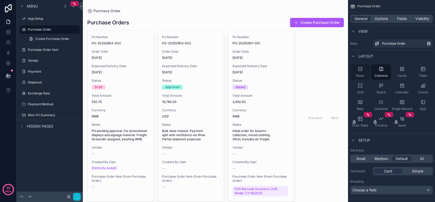
click at [366, 73] on div "Rows" at bounding box center [360, 72] width 20 height 16
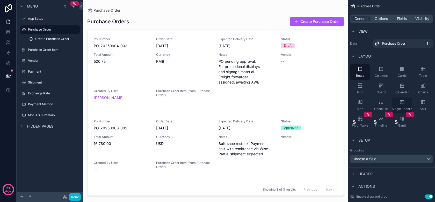
click at [395, 103] on div "Single Record" at bounding box center [402, 105] width 20 height 16
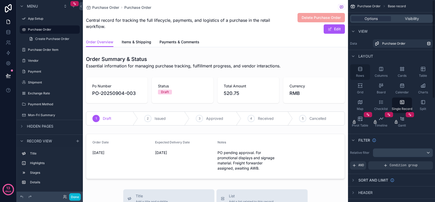
click at [361, 74] on span "Rows" at bounding box center [360, 75] width 8 height 4
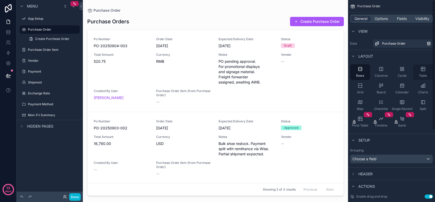
click at [416, 75] on div "Table" at bounding box center [423, 72] width 20 height 16
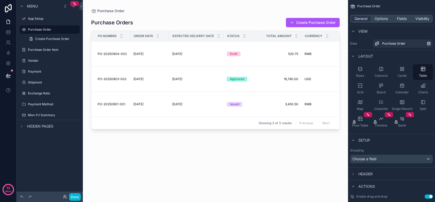
click at [246, 39] on div "Status" at bounding box center [243, 36] width 38 height 10
click at [240, 37] on div "Status" at bounding box center [243, 36] width 38 height 10
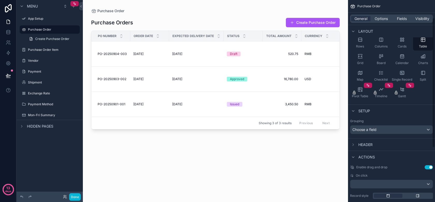
scroll to position [30, 0]
click at [379, 128] on div "Choose a field" at bounding box center [391, 129] width 82 height 8
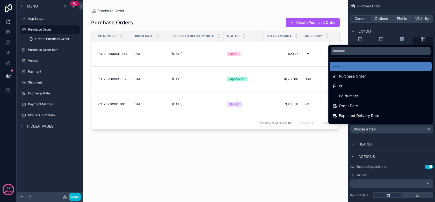
click at [379, 128] on div "scrollable content" at bounding box center [217, 101] width 435 height 202
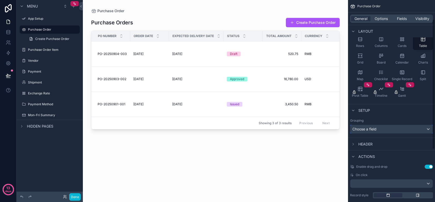
click at [376, 130] on div "Choose a field" at bounding box center [391, 129] width 82 height 8
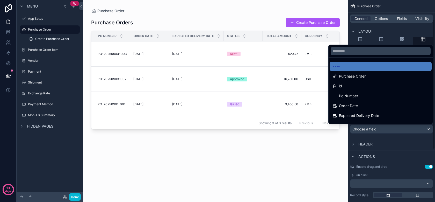
click at [374, 129] on div "scrollable content" at bounding box center [217, 101] width 435 height 202
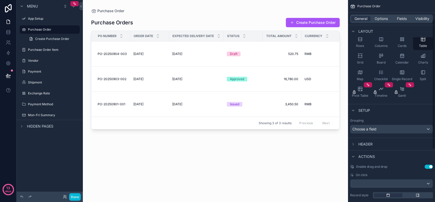
click at [368, 142] on span "Header" at bounding box center [365, 143] width 14 height 5
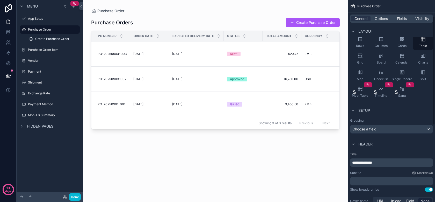
scroll to position [36, 0]
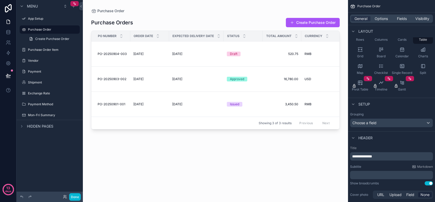
click at [365, 139] on span "Header" at bounding box center [365, 137] width 14 height 5
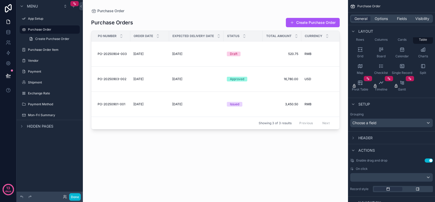
click at [363, 139] on span "Header" at bounding box center [365, 137] width 14 height 5
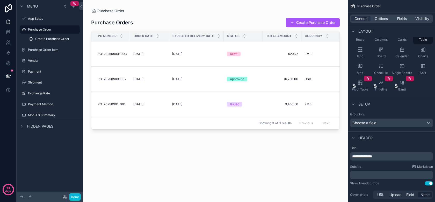
click at [364, 139] on span "Header" at bounding box center [365, 137] width 14 height 5
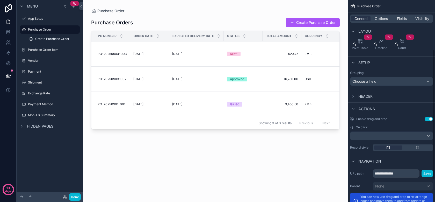
scroll to position [82, 0]
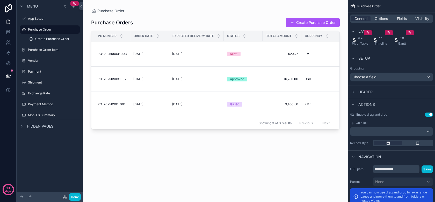
click at [425, 116] on button "Use setting" at bounding box center [428, 114] width 8 height 4
click at [372, 132] on div "scrollable content" at bounding box center [391, 131] width 82 height 8
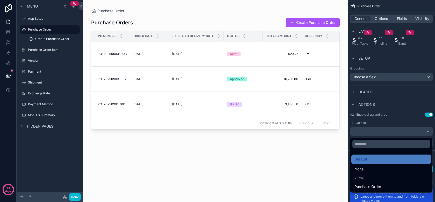
click at [362, 135] on div "scrollable content" at bounding box center [217, 101] width 435 height 202
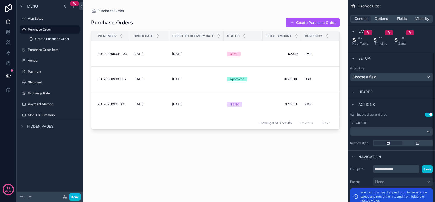
click at [362, 115] on span "Enable drag and drop" at bounding box center [371, 114] width 31 height 4
click at [429, 114] on button "Use setting" at bounding box center [428, 114] width 8 height 4
click at [428, 114] on button "Use setting" at bounding box center [428, 114] width 8 height 4
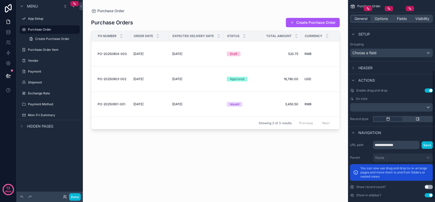
scroll to position [112, 0]
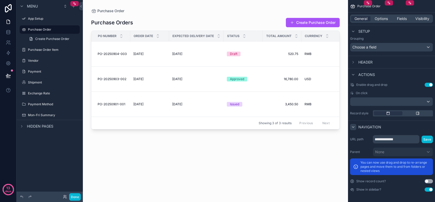
click at [352, 129] on div "scrollable content" at bounding box center [353, 127] width 6 height 6
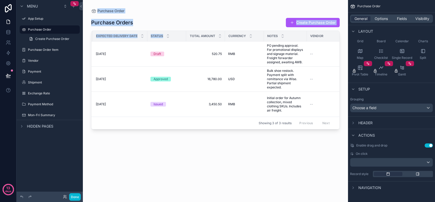
scroll to position [0, 0]
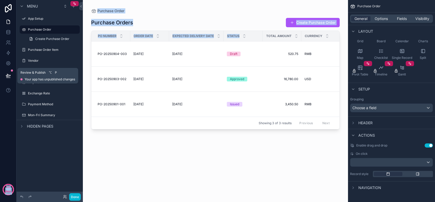
drag, startPoint x: 245, startPoint y: 40, endPoint x: 0, endPoint y: 75, distance: 247.5
click at [0, 75] on div "Review & Publish ⌥ P Your app has unpublished changes 13 days Menu App Setup Pu…" at bounding box center [217, 101] width 435 height 202
click at [121, 159] on div "Purchase Orders Create Purchase Order Po Number Order Date Expected Delivery Da…" at bounding box center [215, 104] width 248 height 182
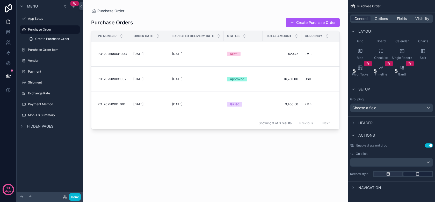
click at [411, 175] on div "scrollable content" at bounding box center [417, 174] width 28 height 4
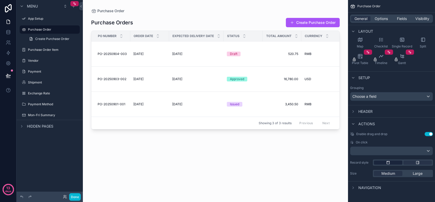
click at [389, 162] on icon "scrollable content" at bounding box center [388, 162] width 4 height 4
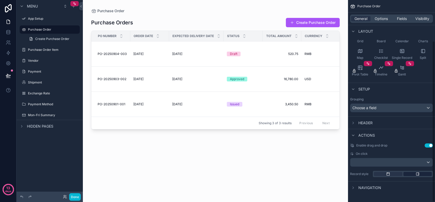
click at [416, 175] on icon "scrollable content" at bounding box center [417, 174] width 4 height 4
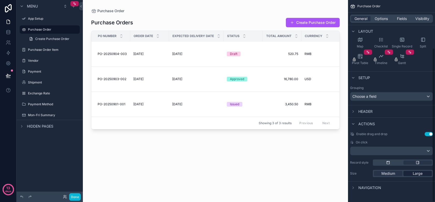
click at [406, 174] on div "Large" at bounding box center [417, 172] width 28 height 5
drag, startPoint x: 387, startPoint y: 175, endPoint x: 388, endPoint y: 171, distance: 3.8
click at [387, 175] on span "Medium" at bounding box center [388, 172] width 14 height 5
click at [389, 165] on div "scrollable content" at bounding box center [403, 162] width 60 height 6
click at [389, 162] on icon "scrollable content" at bounding box center [388, 162] width 3 height 3
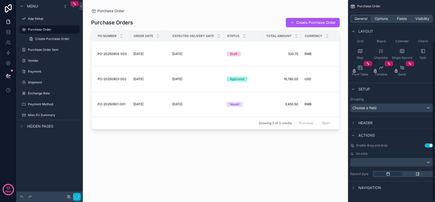
scroll to position [51, 0]
click at [354, 185] on div "scrollable content" at bounding box center [353, 187] width 6 height 6
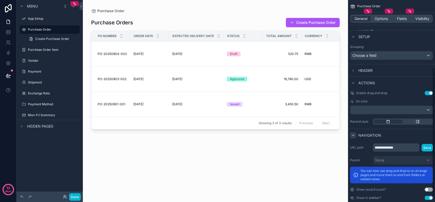
scroll to position [112, 0]
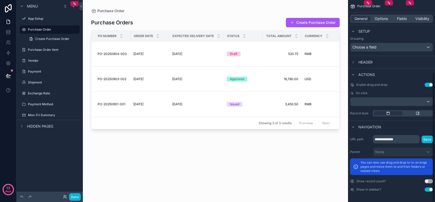
click at [431, 184] on div "**********" at bounding box center [391, 101] width 87 height 202
click at [431, 181] on button "Use setting" at bounding box center [428, 181] width 8 height 4
click at [429, 181] on button "Use setting" at bounding box center [428, 181] width 8 height 4
click at [72, 196] on button "Done" at bounding box center [75, 197] width 12 height 8
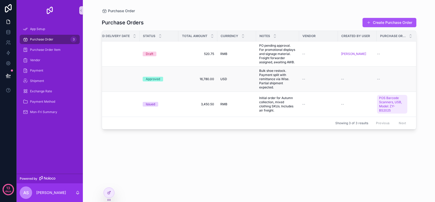
scroll to position [0, 0]
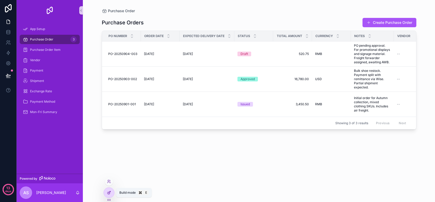
click at [109, 193] on icon at bounding box center [108, 192] width 2 height 2
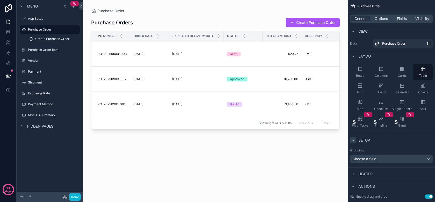
click at [354, 138] on icon "scrollable content" at bounding box center [353, 140] width 4 height 4
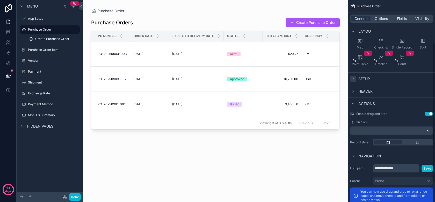
scroll to position [62, 0]
click at [353, 82] on div "Setup" at bounding box center [391, 78] width 87 height 12
click at [353, 81] on div "scrollable content" at bounding box center [353, 78] width 6 height 6
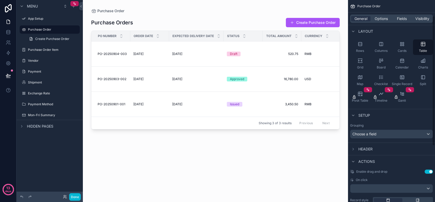
scroll to position [25, 0]
click at [357, 136] on div "Choose a field" at bounding box center [391, 133] width 82 height 8
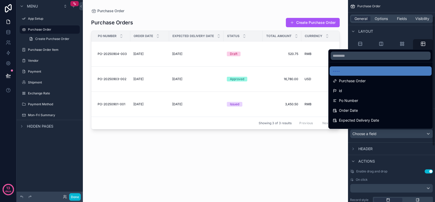
click at [51, 33] on div "scrollable content" at bounding box center [217, 101] width 435 height 202
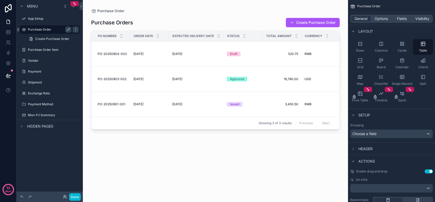
click at [72, 30] on div "scrollable content" at bounding box center [74, 29] width 7 height 8
click at [73, 30] on div "scrollable content" at bounding box center [75, 29] width 6 height 6
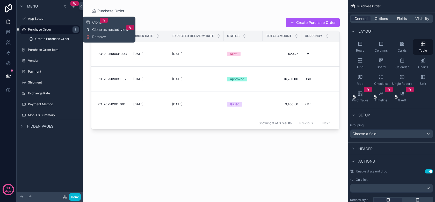
click at [100, 28] on span "Clone as nested view" at bounding box center [110, 29] width 36 height 5
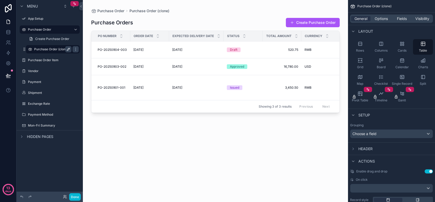
click at [69, 49] on icon "scrollable content" at bounding box center [68, 49] width 3 height 3
click at [49, 49] on input "**********" at bounding box center [48, 49] width 29 height 6
type input "**********"
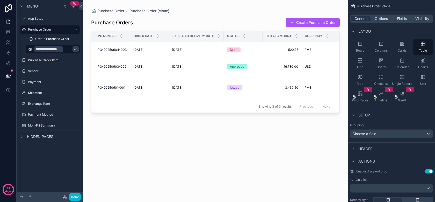
click at [73, 49] on icon "scrollable content" at bounding box center [75, 49] width 4 height 4
click at [0, 0] on icon "scrollable content" at bounding box center [0, 0] width 0 height 0
click at [79, 51] on link "**********" at bounding box center [53, 49] width 54 height 8
click at [76, 50] on icon "scrollable content" at bounding box center [75, 49] width 4 height 4
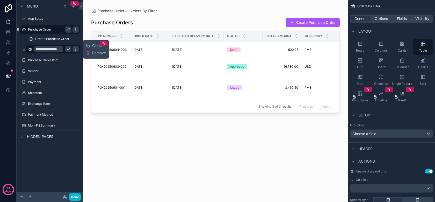
click at [62, 31] on label "Purchase Order" at bounding box center [48, 29] width 41 height 4
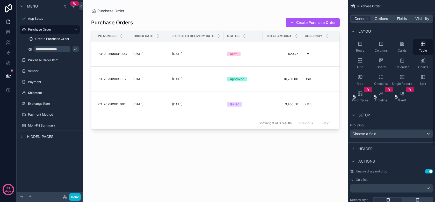
click at [379, 15] on div "General Options Fields Visibility" at bounding box center [391, 18] width 83 height 8
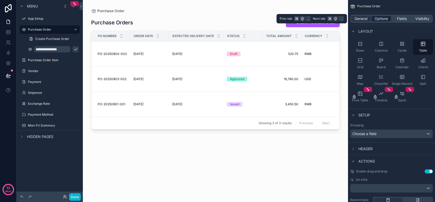
click at [379, 18] on span "Options" at bounding box center [380, 18] width 13 height 5
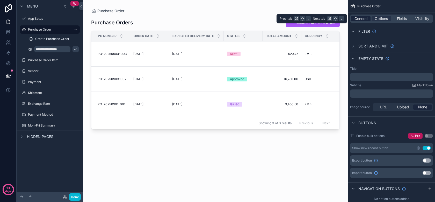
click at [361, 16] on span "General" at bounding box center [360, 18] width 13 height 5
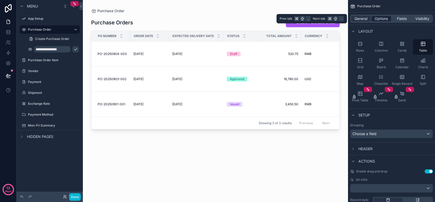
click at [383, 18] on span "Options" at bounding box center [380, 18] width 13 height 5
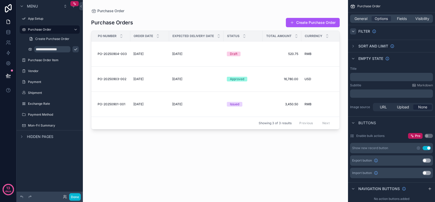
click at [350, 31] on div "scrollable content" at bounding box center [353, 31] width 6 height 6
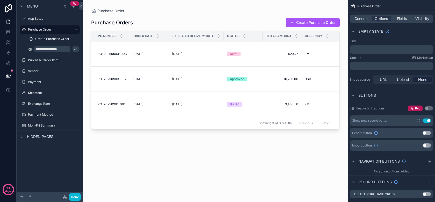
click at [358, 49] on p "﻿" at bounding box center [392, 49] width 80 height 4
click at [366, 41] on div "Title" at bounding box center [391, 41] width 83 height 4
click at [363, 47] on p "﻿" at bounding box center [392, 49] width 80 height 4
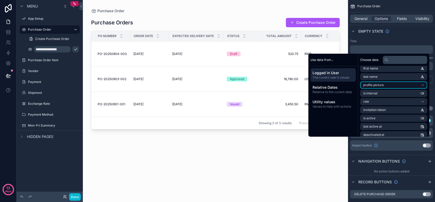
scroll to position [39, 0]
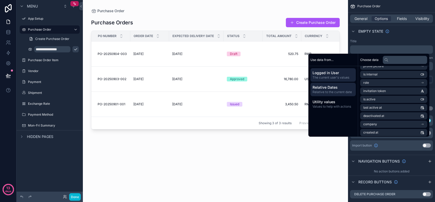
click at [334, 93] on span "Relative to the current date" at bounding box center [332, 92] width 41 height 4
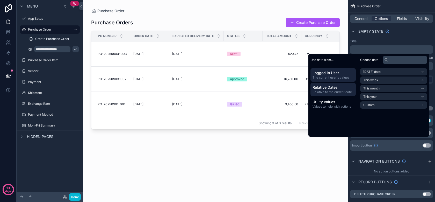
click at [334, 73] on span "Logged in User" at bounding box center [332, 72] width 41 height 5
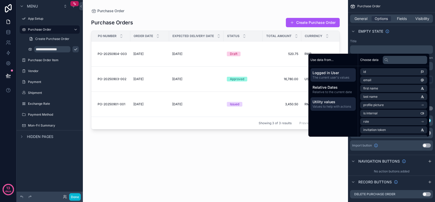
click at [328, 104] on span "Values to help with actions" at bounding box center [332, 106] width 41 height 4
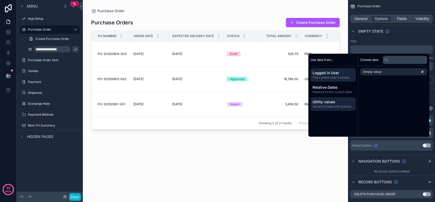
click at [329, 77] on span "The current user's values" at bounding box center [332, 77] width 41 height 4
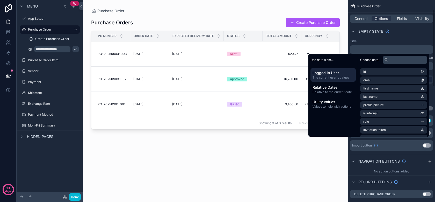
click at [373, 31] on span "Empty state" at bounding box center [370, 31] width 25 height 5
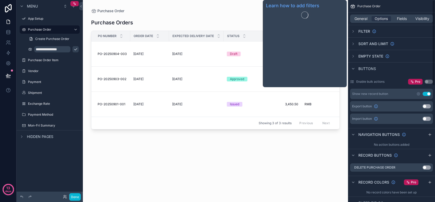
click at [362, 32] on span "Filter" at bounding box center [364, 31] width 12 height 5
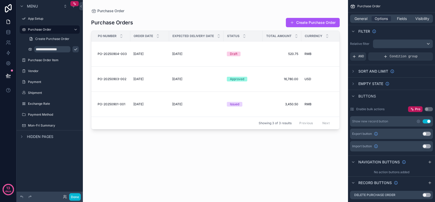
click at [365, 22] on div "General Options Fields Visibility" at bounding box center [391, 18] width 83 height 8
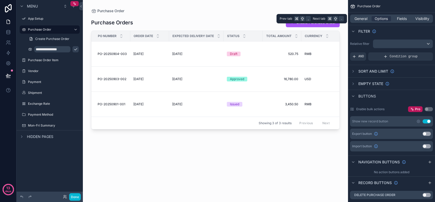
click at [365, 22] on div "General Options Fields Visibility" at bounding box center [391, 18] width 83 height 8
click at [365, 21] on span "General" at bounding box center [360, 18] width 13 height 5
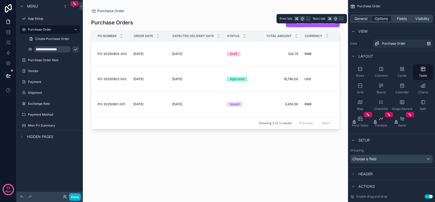
click at [375, 20] on span "Options" at bounding box center [380, 18] width 13 height 5
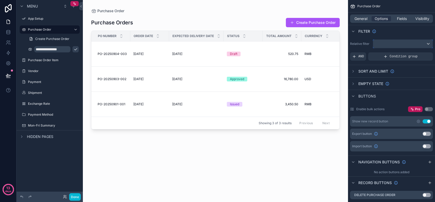
click at [389, 40] on div "scrollable content" at bounding box center [403, 44] width 60 height 8
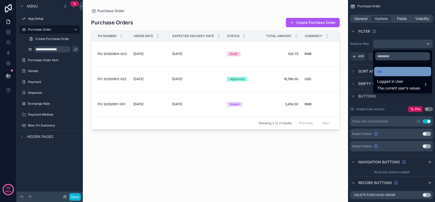
click at [391, 72] on div "All" at bounding box center [402, 71] width 51 height 6
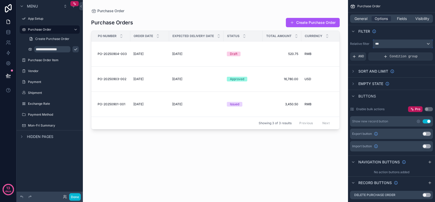
click at [387, 43] on div "***" at bounding box center [403, 44] width 60 height 8
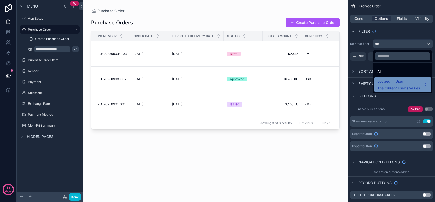
click at [391, 86] on span "The current user's values" at bounding box center [398, 87] width 43 height 5
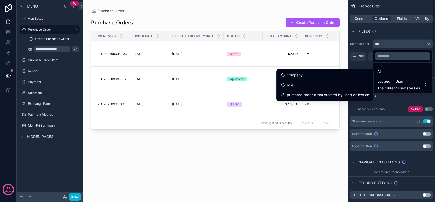
click at [381, 32] on div "scrollable content" at bounding box center [217, 101] width 435 height 202
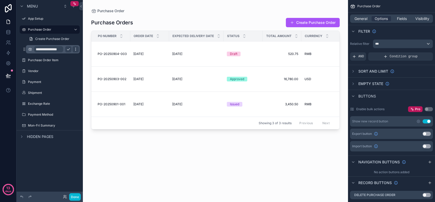
click at [74, 48] on icon "scrollable content" at bounding box center [75, 49] width 4 height 4
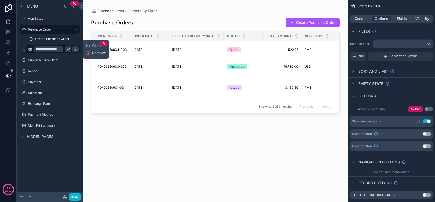
click at [93, 54] on span "Remove" at bounding box center [99, 52] width 14 height 5
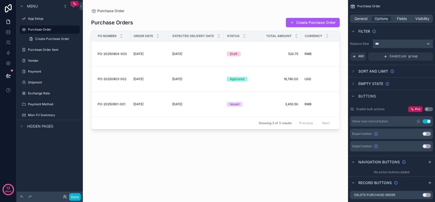
click at [375, 43] on div "***" at bounding box center [403, 44] width 60 height 8
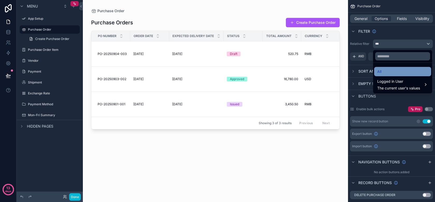
click at [385, 74] on div "All" at bounding box center [402, 71] width 51 height 6
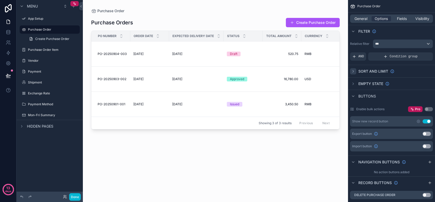
click at [356, 70] on div "scrollable content" at bounding box center [353, 71] width 6 height 6
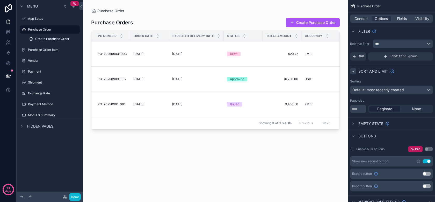
click at [356, 70] on div "scrollable content" at bounding box center [353, 71] width 6 height 6
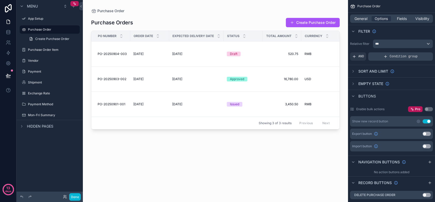
click at [375, 58] on div "Condition group" at bounding box center [400, 56] width 65 height 8
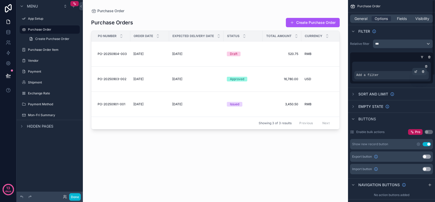
click at [380, 74] on div "Add a filter" at bounding box center [391, 75] width 75 height 8
click at [428, 67] on div "Add a filter" at bounding box center [391, 72] width 79 height 20
click at [428, 67] on div "scrollable content" at bounding box center [425, 66] width 5 height 5
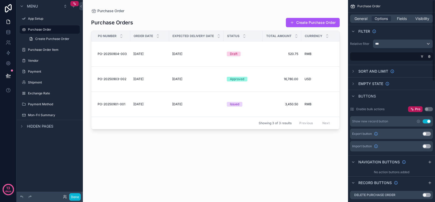
click at [406, 49] on div "Relative filter ***" at bounding box center [391, 49] width 87 height 25
click at [406, 45] on div "***" at bounding box center [403, 44] width 60 height 8
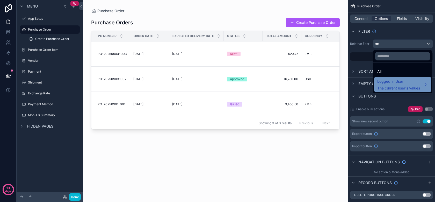
click at [426, 84] on div "Logged in User The current user's values" at bounding box center [402, 84] width 51 height 12
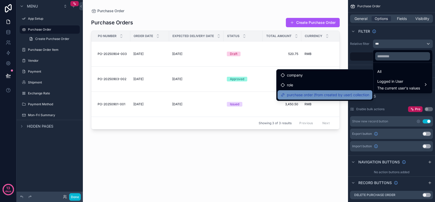
click at [318, 95] on span "purchase order (from created by user) collection" at bounding box center [328, 95] width 82 height 6
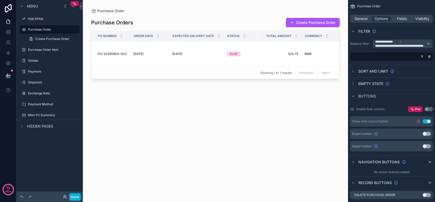
drag, startPoint x: 155, startPoint y: 81, endPoint x: 201, endPoint y: 79, distance: 45.8
click at [201, 79] on div "scrollable content" at bounding box center [215, 97] width 265 height 195
click at [112, 55] on span "PO-20250904-003" at bounding box center [112, 54] width 29 height 4
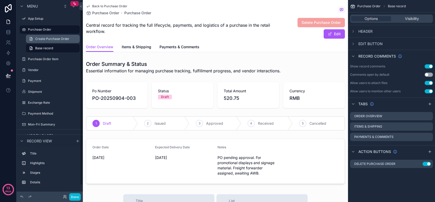
click at [56, 35] on link "Create Purchase Order" at bounding box center [53, 39] width 54 height 8
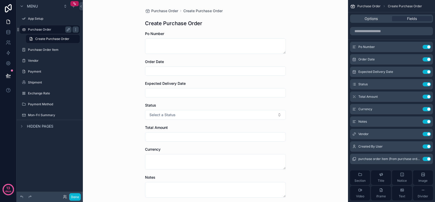
click at [56, 30] on label "Purchase Order" at bounding box center [48, 29] width 41 height 4
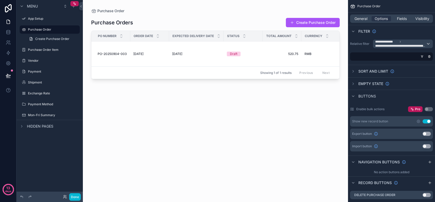
click at [387, 30] on div "Filter" at bounding box center [391, 31] width 87 height 12
click at [356, 21] on div "General Options Fields Visibility" at bounding box center [391, 18] width 83 height 8
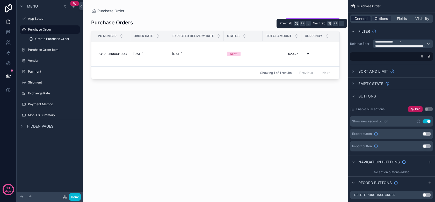
click at [357, 20] on span "General" at bounding box center [360, 18] width 13 height 5
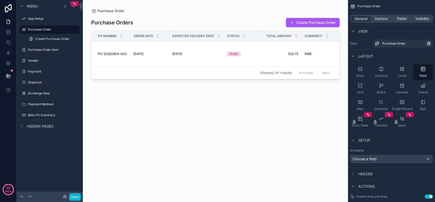
click at [256, 130] on div "Purchase Orders Create Purchase Order Po Number Order Date Expected Delivery Da…" at bounding box center [215, 104] width 248 height 182
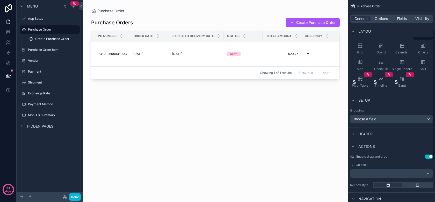
scroll to position [47, 0]
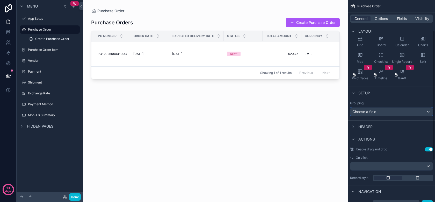
click at [381, 114] on div "Choose a field" at bounding box center [391, 111] width 82 height 8
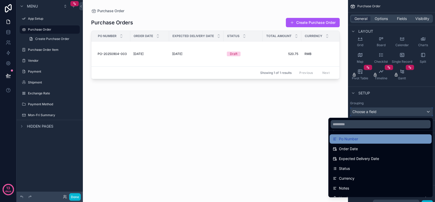
scroll to position [34, 0]
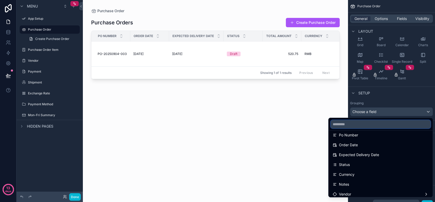
click at [348, 125] on input "text" at bounding box center [380, 124] width 100 height 8
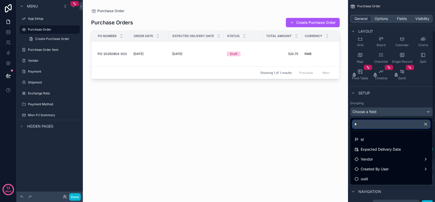
scroll to position [0, 0]
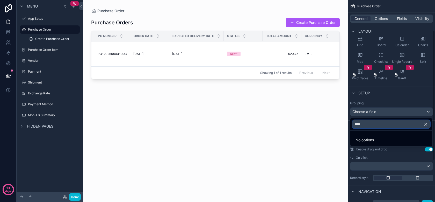
type input "***"
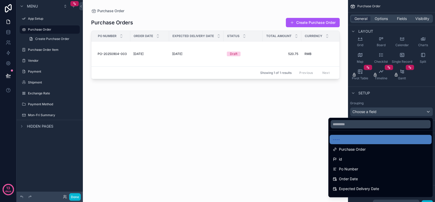
click at [98, 120] on div "Purchase Orders Create Purchase Order Po Number Order Date Expected Delivery Da…" at bounding box center [215, 104] width 248 height 182
click at [53, 50] on div "scrollable content" at bounding box center [217, 101] width 435 height 202
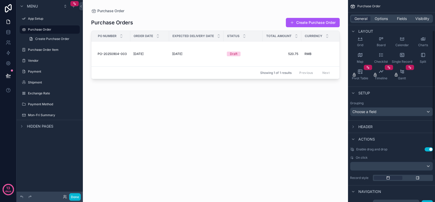
click at [53, 50] on label "Purchase Order Item" at bounding box center [53, 50] width 51 height 4
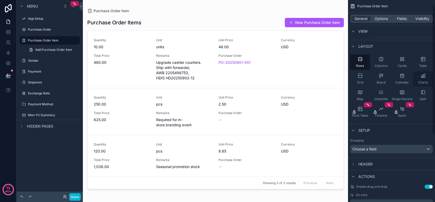
scroll to position [8, 0]
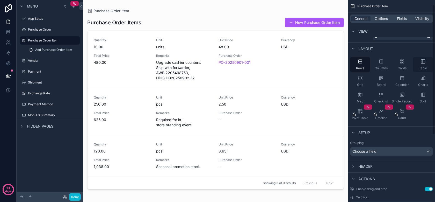
click at [423, 64] on div "Table" at bounding box center [423, 65] width 20 height 16
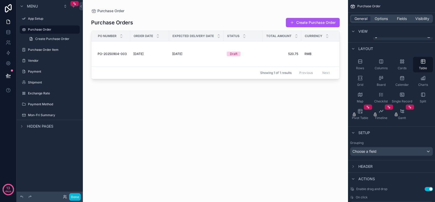
scroll to position [0, 161]
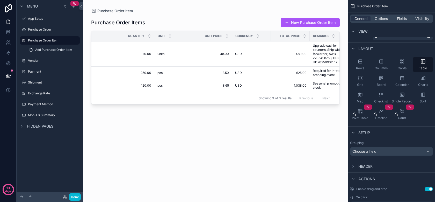
drag, startPoint x: 129, startPoint y: 106, endPoint x: 191, endPoint y: 118, distance: 63.7
click at [191, 118] on div "scrollable content" at bounding box center [215, 97] width 265 height 195
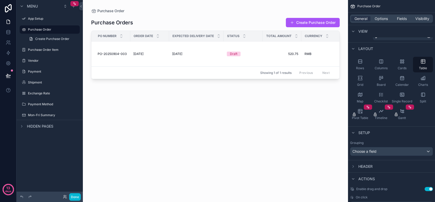
scroll to position [0, 161]
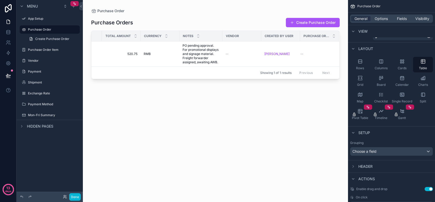
click at [48, 25] on div "Purchase Order Create Purchase Order" at bounding box center [50, 34] width 66 height 19
click at [48, 29] on label "Purchase Order" at bounding box center [48, 29] width 41 height 4
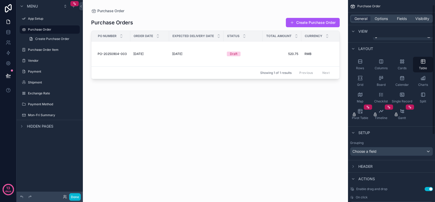
scroll to position [0, 0]
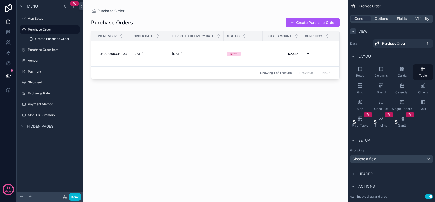
click at [354, 31] on icon "scrollable content" at bounding box center [353, 31] width 4 height 4
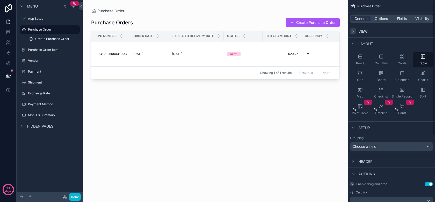
click at [354, 31] on icon "scrollable content" at bounding box center [353, 31] width 4 height 4
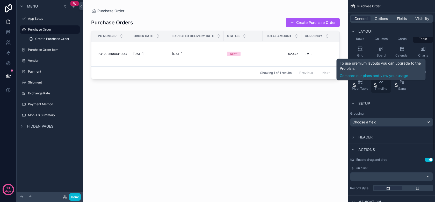
scroll to position [39, 0]
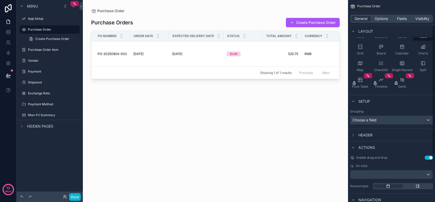
click at [355, 119] on div "Choose a field" at bounding box center [391, 120] width 82 height 8
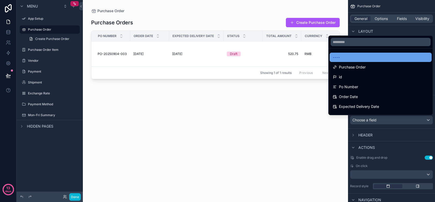
click at [356, 58] on div "----" at bounding box center [380, 57] width 96 height 6
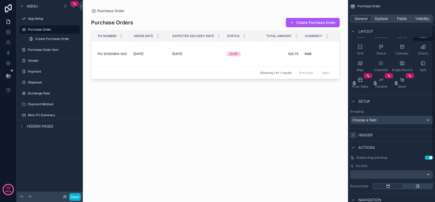
click at [353, 135] on icon "scrollable content" at bounding box center [353, 135] width 4 height 4
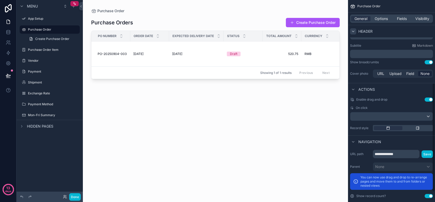
scroll to position [158, 0]
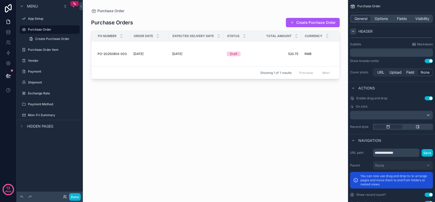
click at [430, 97] on button "Use setting" at bounding box center [428, 98] width 8 height 4
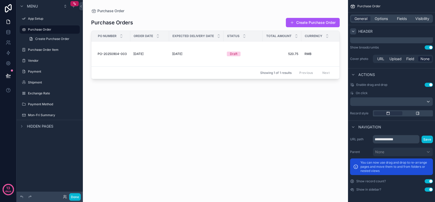
drag, startPoint x: 111, startPoint y: 80, endPoint x: 219, endPoint y: 91, distance: 108.7
click at [219, 91] on div "scrollable content" at bounding box center [215, 97] width 265 height 195
click at [137, 92] on div "Purchase Orders Create Purchase Order Po Number Order Date Expected Delivery Da…" at bounding box center [215, 104] width 248 height 182
click at [60, 37] on span "Create Purchase Order" at bounding box center [52, 39] width 34 height 4
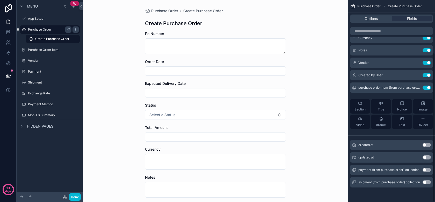
click at [57, 31] on label "Purchase Order" at bounding box center [48, 29] width 41 height 4
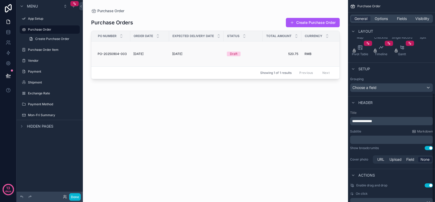
scroll to position [172, 0]
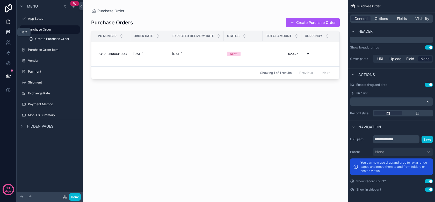
click at [9, 32] on icon at bounding box center [8, 31] width 5 height 5
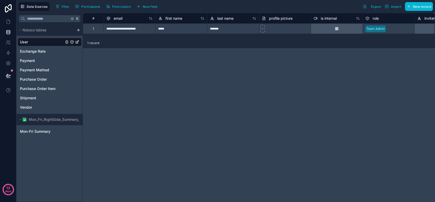
click at [30, 84] on div "User Exchange Rate Payment Payment Method Purchase Order Purchase Order Item Sh…" at bounding box center [50, 74] width 64 height 76
click at [30, 83] on div "Purchase Order" at bounding box center [50, 79] width 64 height 8
click at [31, 79] on span "Purchase Order" at bounding box center [33, 79] width 27 height 5
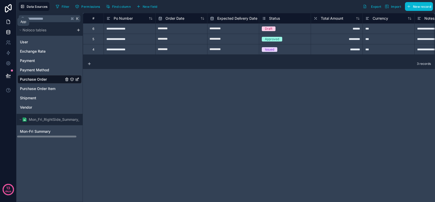
click at [6, 21] on icon at bounding box center [8, 21] width 5 height 5
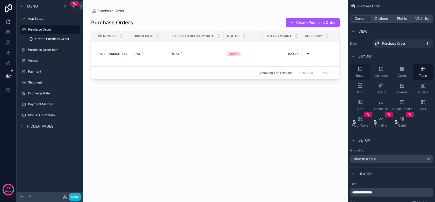
click at [362, 71] on div "Rows" at bounding box center [360, 72] width 20 height 16
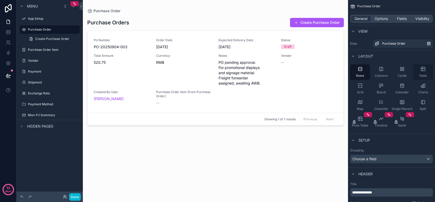
click at [419, 72] on div "Table" at bounding box center [423, 72] width 20 height 16
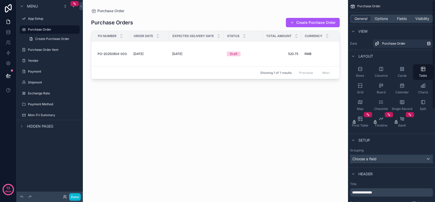
click at [377, 162] on div "Choose a field" at bounding box center [391, 158] width 82 height 8
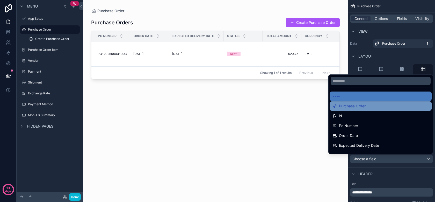
click at [360, 108] on span "Purchase Order" at bounding box center [352, 106] width 27 height 6
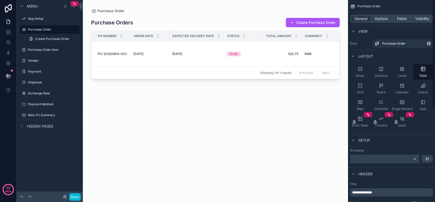
click at [361, 159] on div "scrollable content" at bounding box center [384, 158] width 69 height 8
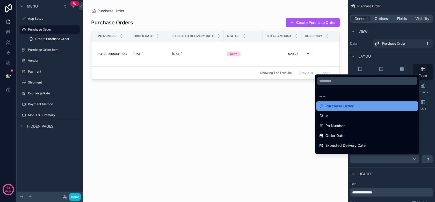
click at [351, 107] on div "Purchase Order" at bounding box center [367, 106] width 96 height 6
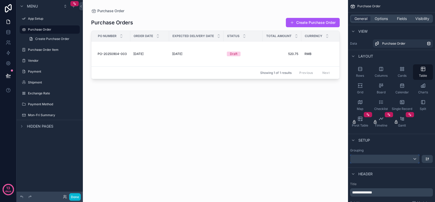
click at [384, 157] on div "scrollable content" at bounding box center [384, 158] width 69 height 8
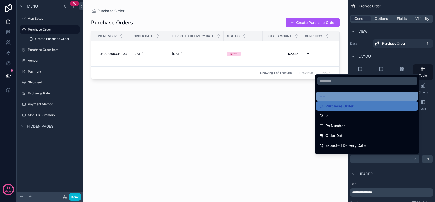
click at [355, 97] on div "----" at bounding box center [367, 96] width 96 height 6
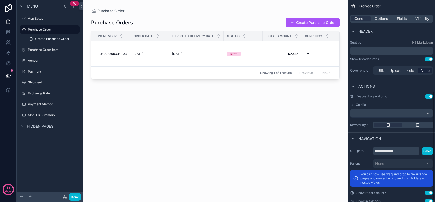
scroll to position [172, 0]
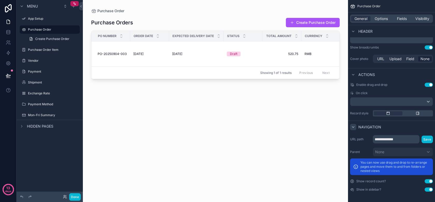
click at [352, 128] on icon "scrollable content" at bounding box center [353, 127] width 4 height 4
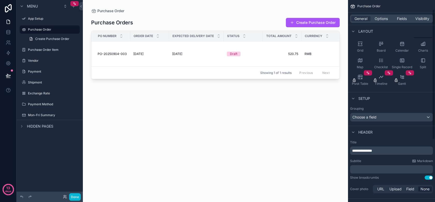
scroll to position [0, 0]
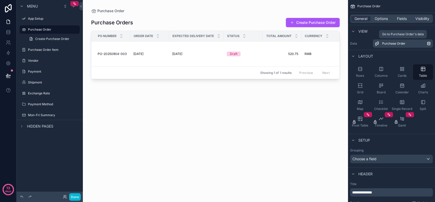
click at [392, 46] on link "Purchase Order" at bounding box center [403, 43] width 60 height 8
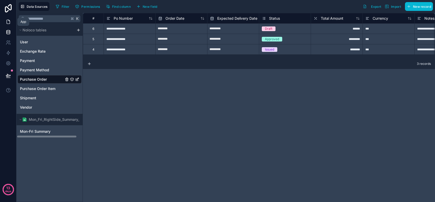
click at [7, 23] on icon at bounding box center [8, 21] width 5 height 5
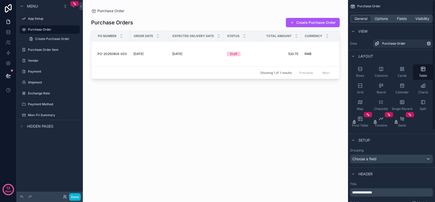
click at [376, 15] on div "General Options Fields Visibility" at bounding box center [391, 18] width 83 height 8
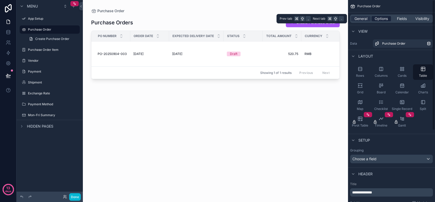
click at [377, 18] on span "Options" at bounding box center [380, 18] width 13 height 5
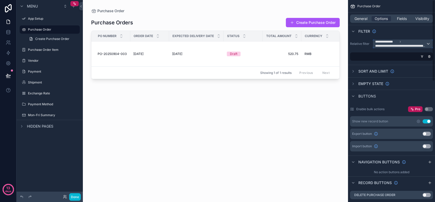
click at [427, 42] on div "**********" at bounding box center [403, 44] width 60 height 8
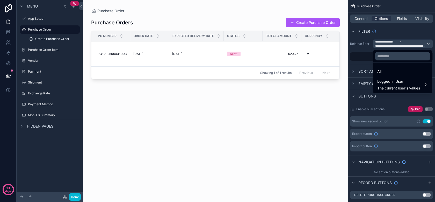
click at [427, 42] on div "scrollable content" at bounding box center [217, 101] width 435 height 202
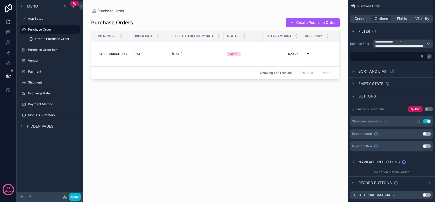
click at [428, 56] on icon "scrollable content" at bounding box center [428, 56] width 3 height 3
click at [426, 45] on div "**********" at bounding box center [403, 44] width 60 height 8
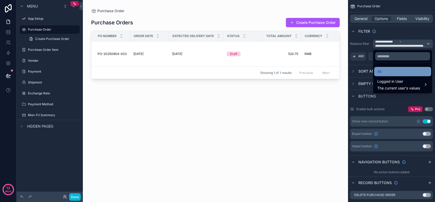
click at [410, 69] on div "All" at bounding box center [402, 71] width 51 height 6
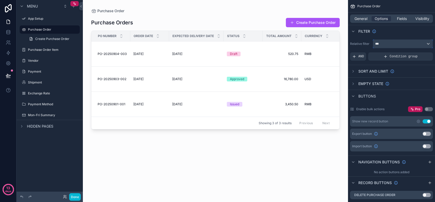
click at [399, 43] on div "***" at bounding box center [403, 44] width 60 height 8
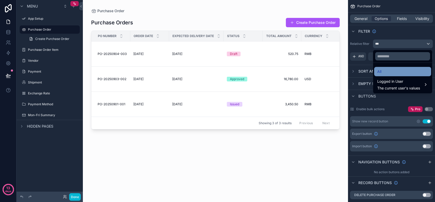
click at [416, 69] on div "All" at bounding box center [402, 71] width 51 height 6
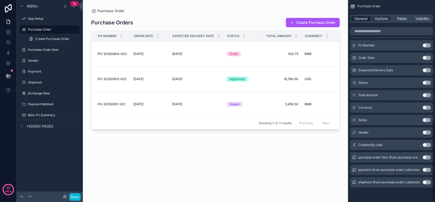
click at [364, 21] on span "General" at bounding box center [360, 18] width 13 height 5
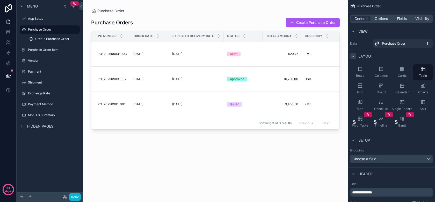
click at [354, 54] on icon "scrollable content" at bounding box center [353, 56] width 4 height 4
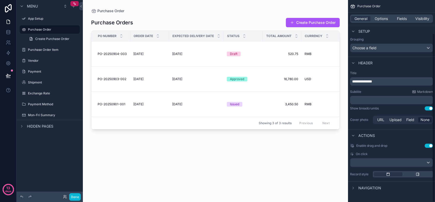
scroll to position [40, 0]
click at [355, 188] on icon "scrollable content" at bounding box center [353, 187] width 4 height 4
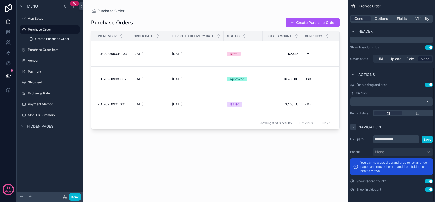
scroll to position [0, 0]
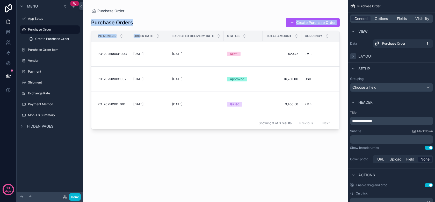
drag, startPoint x: 141, startPoint y: 35, endPoint x: 158, endPoint y: 11, distance: 29.3
click at [158, 11] on div "Purchase Order Purchase Orders Create Purchase Order Po Number Order Date Expec…" at bounding box center [215, 97] width 265 height 195
click at [158, 11] on div "Purchase Order" at bounding box center [215, 10] width 248 height 5
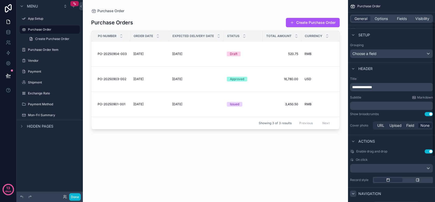
scroll to position [34, 0]
click at [379, 168] on div "scrollable content" at bounding box center [391, 167] width 82 height 8
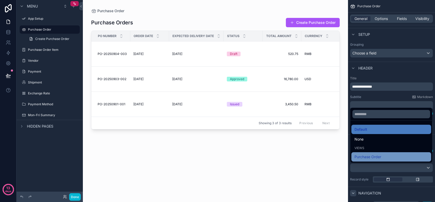
click at [375, 154] on span "Purchase Order" at bounding box center [367, 156] width 27 height 6
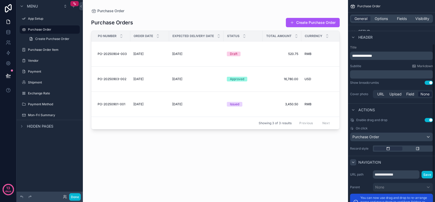
scroll to position [66, 0]
click at [422, 149] on div "scrollable content" at bounding box center [417, 147] width 28 height 4
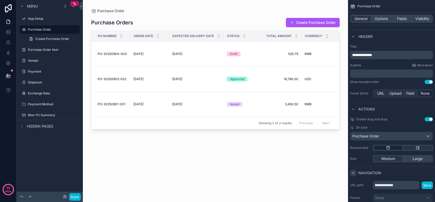
click at [393, 148] on div "scrollable content" at bounding box center [388, 147] width 28 height 4
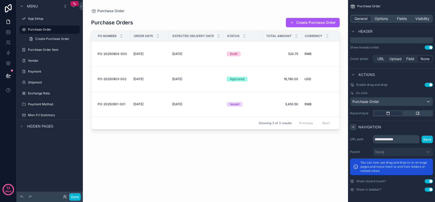
scroll to position [0, 0]
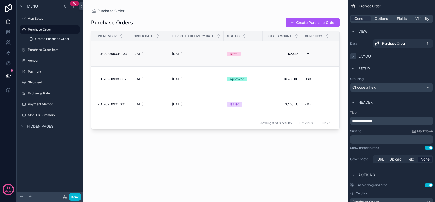
click at [108, 52] on span "PO-20250904-003" at bounding box center [112, 54] width 29 height 4
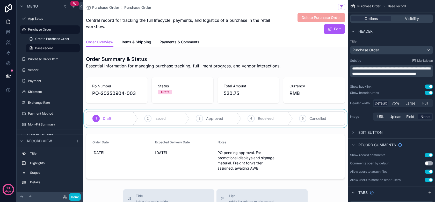
click at [206, 121] on div "scrollable content" at bounding box center [215, 118] width 265 height 18
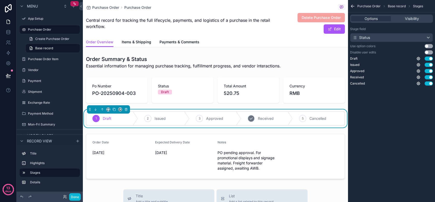
click at [257, 123] on div "4 Received" at bounding box center [267, 118] width 52 height 13
click at [301, 122] on div "5 Cancelled" at bounding box center [309, 118] width 70 height 13
click at [196, 122] on div "Received" at bounding box center [204, 118] width 93 height 13
click at [151, 122] on div "Approved" at bounding box center [169, 118] width 70 height 13
click at [112, 119] on div "Issued" at bounding box center [139, 118] width 59 height 13
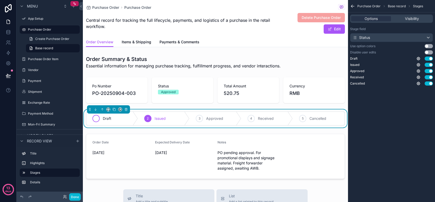
click at [96, 119] on icon "scrollable content" at bounding box center [96, 118] width 4 height 4
click at [23, 8] on icon "scrollable content" at bounding box center [22, 6] width 4 height 4
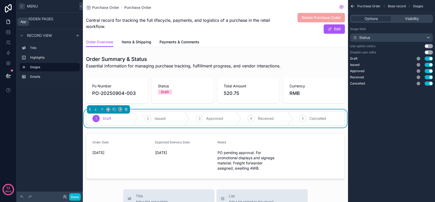
click at [6, 23] on icon at bounding box center [8, 21] width 5 height 5
click at [5, 36] on link at bounding box center [8, 32] width 16 height 10
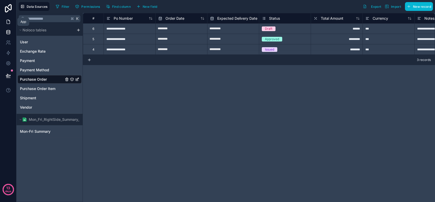
click at [6, 22] on icon at bounding box center [8, 21] width 5 height 5
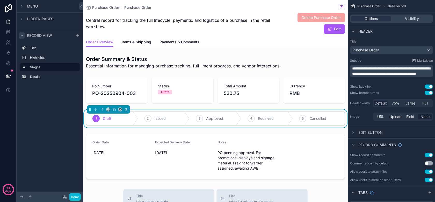
click at [22, 33] on icon "scrollable content" at bounding box center [22, 35] width 4 height 4
click at [23, 6] on icon "scrollable content" at bounding box center [22, 6] width 4 height 4
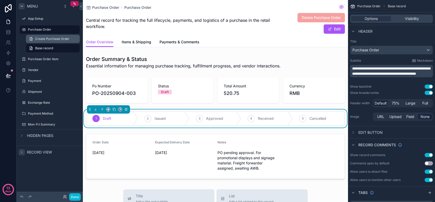
click at [48, 38] on span "Create Purchase Order" at bounding box center [52, 39] width 34 height 4
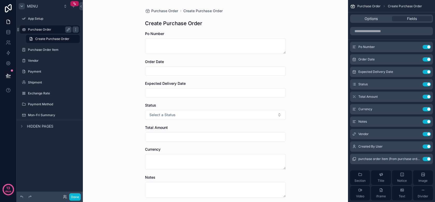
click at [46, 32] on div "Purchase Order" at bounding box center [49, 29] width 43 height 6
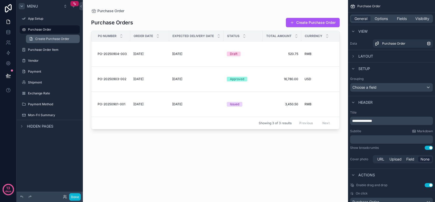
click at [46, 40] on span "Create Purchase Order" at bounding box center [52, 39] width 34 height 4
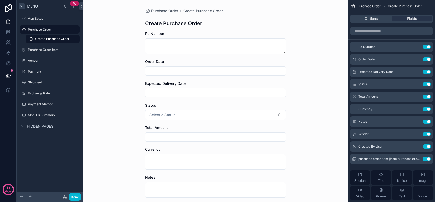
click at [57, 178] on div "Menu App Setup Purchase Order Create Purchase Order Purchase Order Item Vendor …" at bounding box center [50, 97] width 66 height 195
click at [82, 198] on div "Done" at bounding box center [50, 196] width 66 height 10
click at [80, 198] on button "Done" at bounding box center [75, 197] width 12 height 8
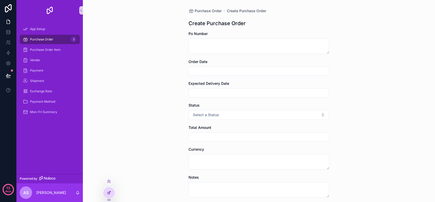
click at [107, 191] on icon at bounding box center [109, 192] width 4 height 4
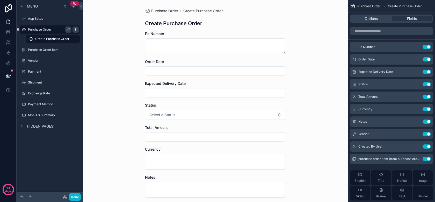
click at [76, 31] on icon "scrollable content" at bounding box center [75, 29] width 4 height 4
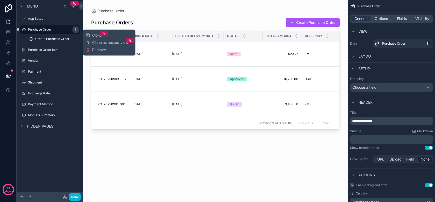
click at [164, 165] on div "scrollable content" at bounding box center [215, 97] width 265 height 195
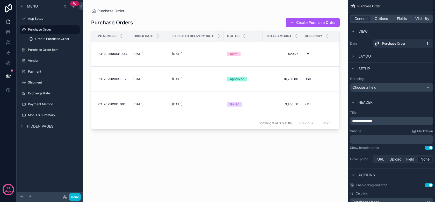
click at [385, 63] on div "Setup" at bounding box center [391, 68] width 87 height 12
click at [353, 30] on icon "scrollable content" at bounding box center [353, 31] width 4 height 4
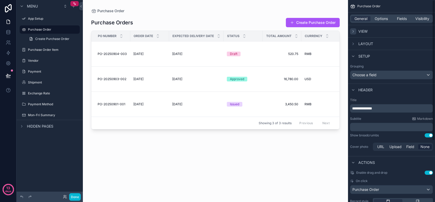
click at [353, 30] on icon "scrollable content" at bounding box center [353, 31] width 4 height 4
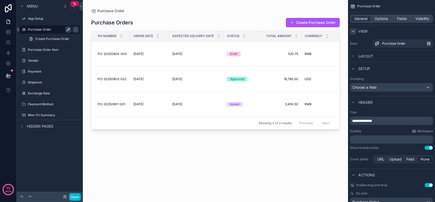
click at [68, 31] on icon "scrollable content" at bounding box center [68, 29] width 4 height 4
click at [223, 178] on div "Purchase Orders Create Purchase Order Po Number Order Date Expected Delivery Da…" at bounding box center [215, 104] width 248 height 182
click at [353, 55] on icon "scrollable content" at bounding box center [353, 56] width 4 height 4
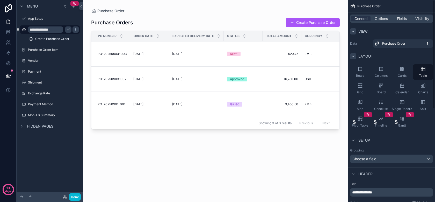
click at [355, 56] on icon "scrollable content" at bounding box center [353, 56] width 4 height 4
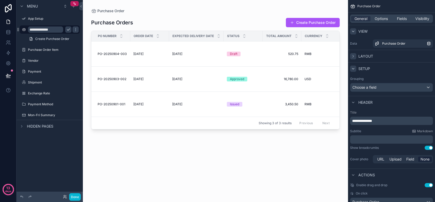
click at [352, 66] on div "scrollable content" at bounding box center [353, 68] width 6 height 6
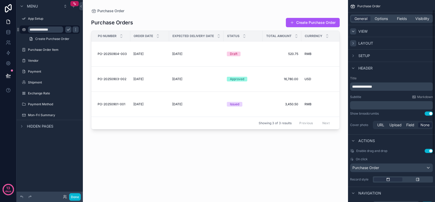
scroll to position [13, 0]
click at [369, 105] on p "﻿" at bounding box center [392, 104] width 80 height 5
click at [295, 175] on div "Purchase Orders Create Purchase Order Po Number Order Date Expected Delivery Da…" at bounding box center [215, 104] width 248 height 182
click at [361, 109] on div "**********" at bounding box center [391, 102] width 87 height 58
click at [361, 106] on p "﻿" at bounding box center [392, 104] width 80 height 5
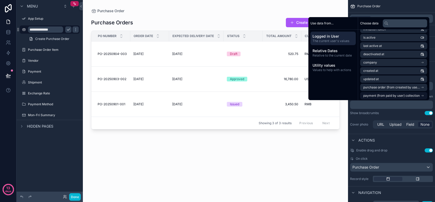
scroll to position [90, 0]
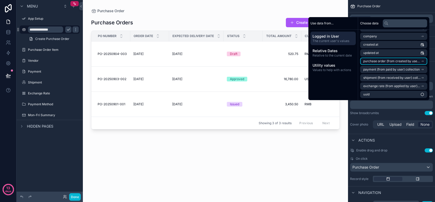
click at [386, 63] on span "purchase order (from created by user) collection" at bounding box center [391, 61] width 57 height 4
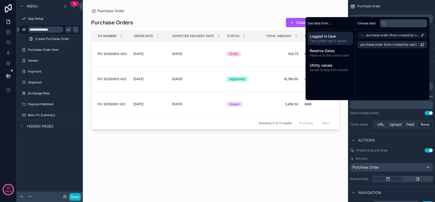
scroll to position [0, 0]
click at [385, 46] on span "purchase order (from created by user) collection count" at bounding box center [390, 44] width 60 height 4
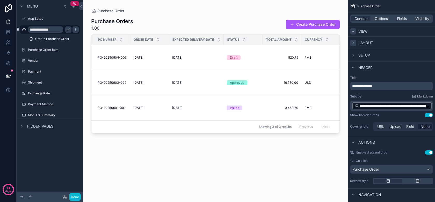
click at [306, 164] on div "Purchase Orders 1.00 Create Purchase Order Po Number Order Date Expected Delive…" at bounding box center [215, 104] width 248 height 182
click at [421, 106] on span "**********" at bounding box center [394, 105] width 70 height 5
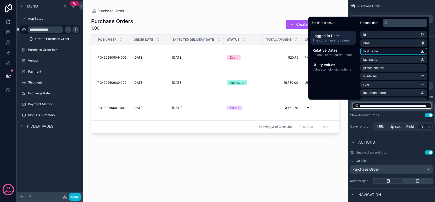
click at [372, 50] on span "first name" at bounding box center [370, 51] width 15 height 4
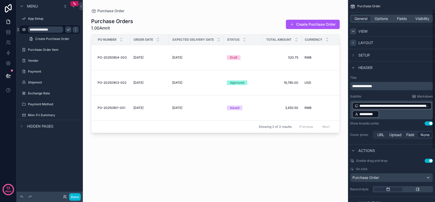
click at [399, 123] on div "Show breadcrumbs Use setting" at bounding box center [391, 123] width 83 height 4
click at [404, 115] on p "**********" at bounding box center [392, 109] width 80 height 17
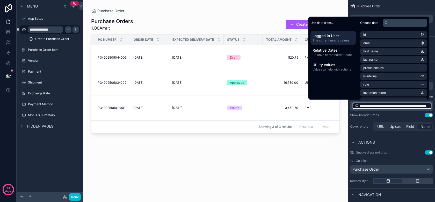
scroll to position [14, 0]
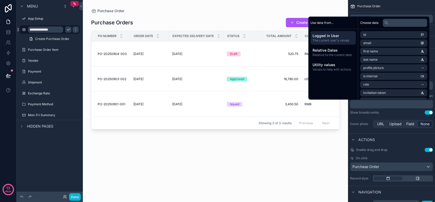
click at [295, 142] on div "Purchase Orders Create Purchase Order Po Number Order Date Expected Delivery Da…" at bounding box center [215, 104] width 248 height 182
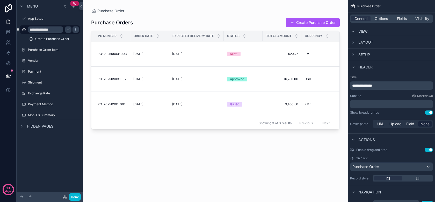
click at [395, 79] on div "**********" at bounding box center [391, 82] width 83 height 14
click at [353, 67] on icon "scrollable content" at bounding box center [353, 67] width 4 height 4
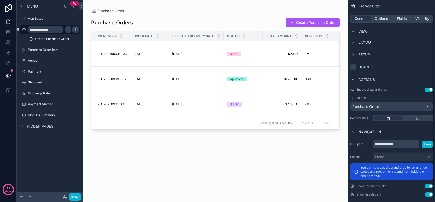
click at [354, 67] on icon "scrollable content" at bounding box center [353, 67] width 4 height 4
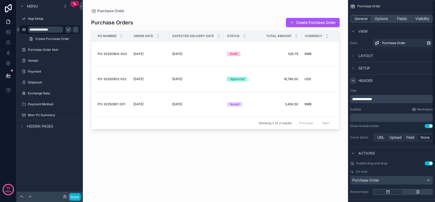
scroll to position [0, 0]
click at [390, 138] on span "Upload" at bounding box center [395, 137] width 12 height 5
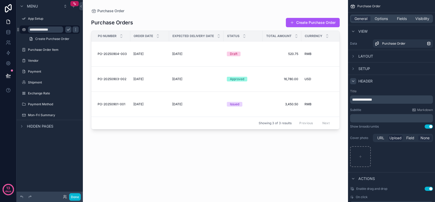
click at [423, 137] on span "None" at bounding box center [424, 137] width 9 height 5
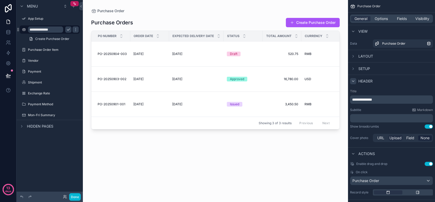
click at [397, 138] on span "Upload" at bounding box center [395, 137] width 12 height 5
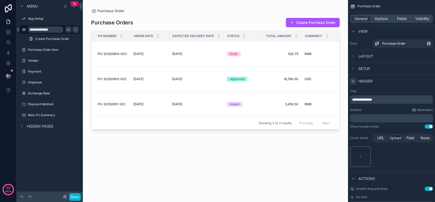
click at [351, 82] on icon "scrollable content" at bounding box center [353, 81] width 4 height 4
